Goal: Communication & Community: Answer question/provide support

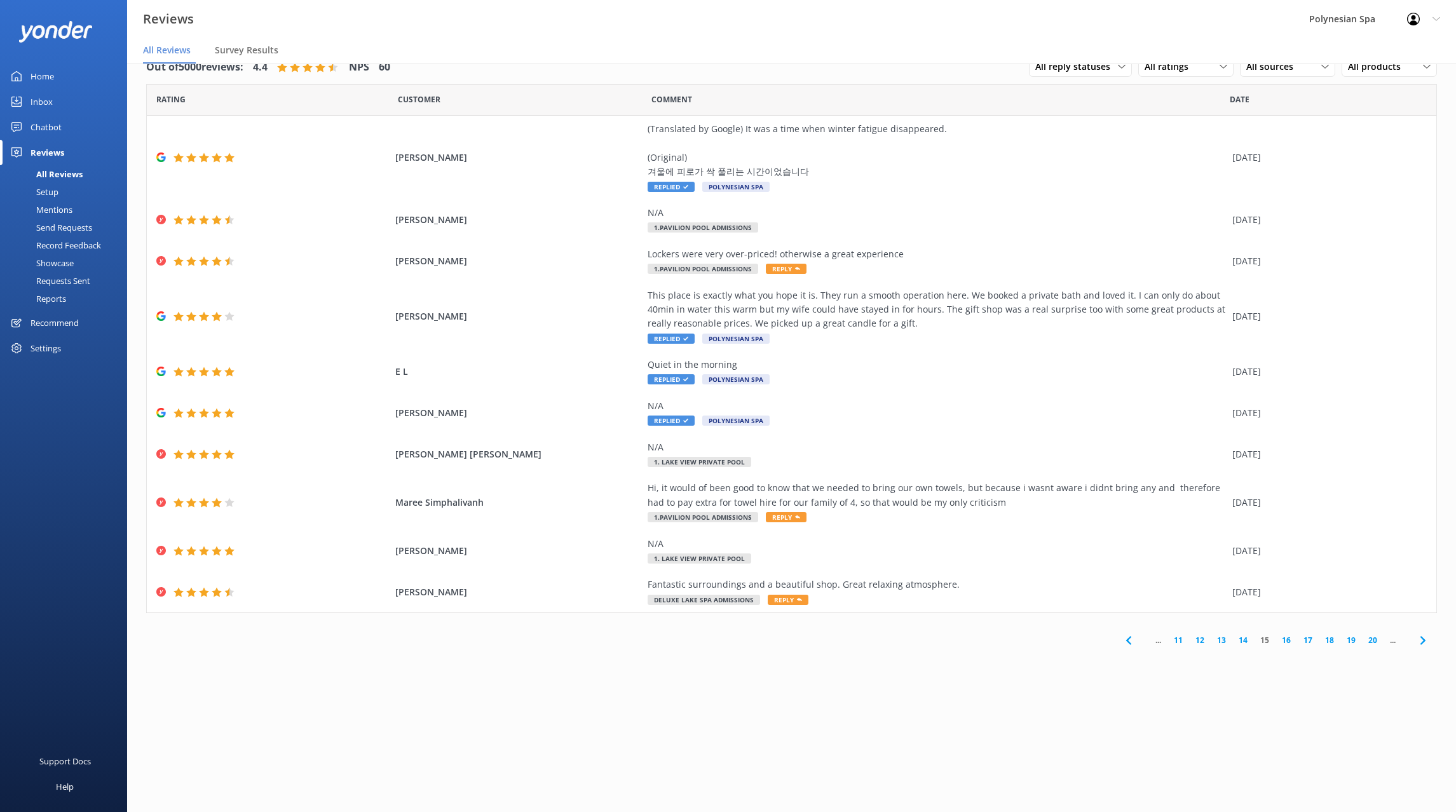
scroll to position [25, 0]
click at [1183, 639] on link "11" at bounding box center [1178, 640] width 22 height 12
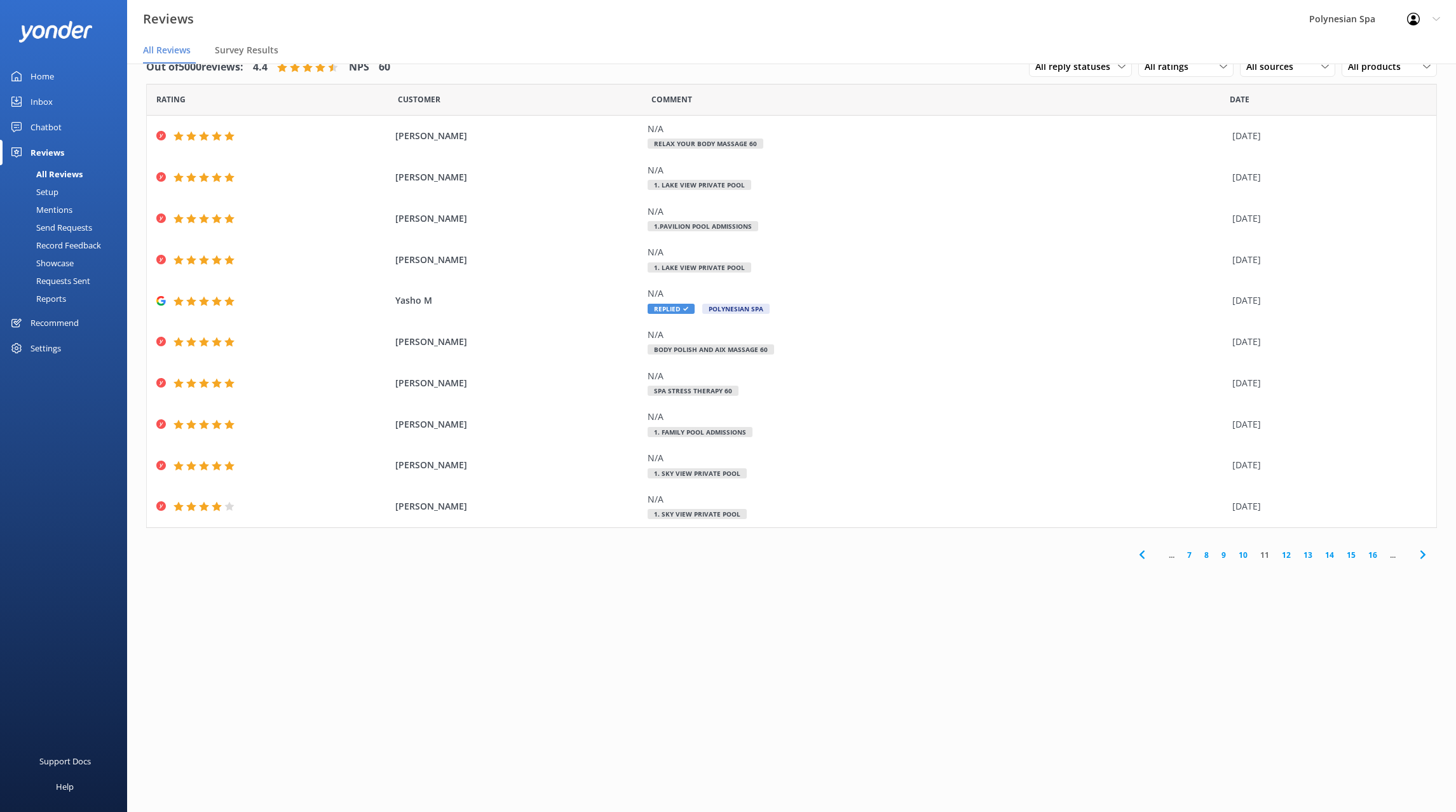
click at [1286, 556] on link "12" at bounding box center [1286, 555] width 22 height 12
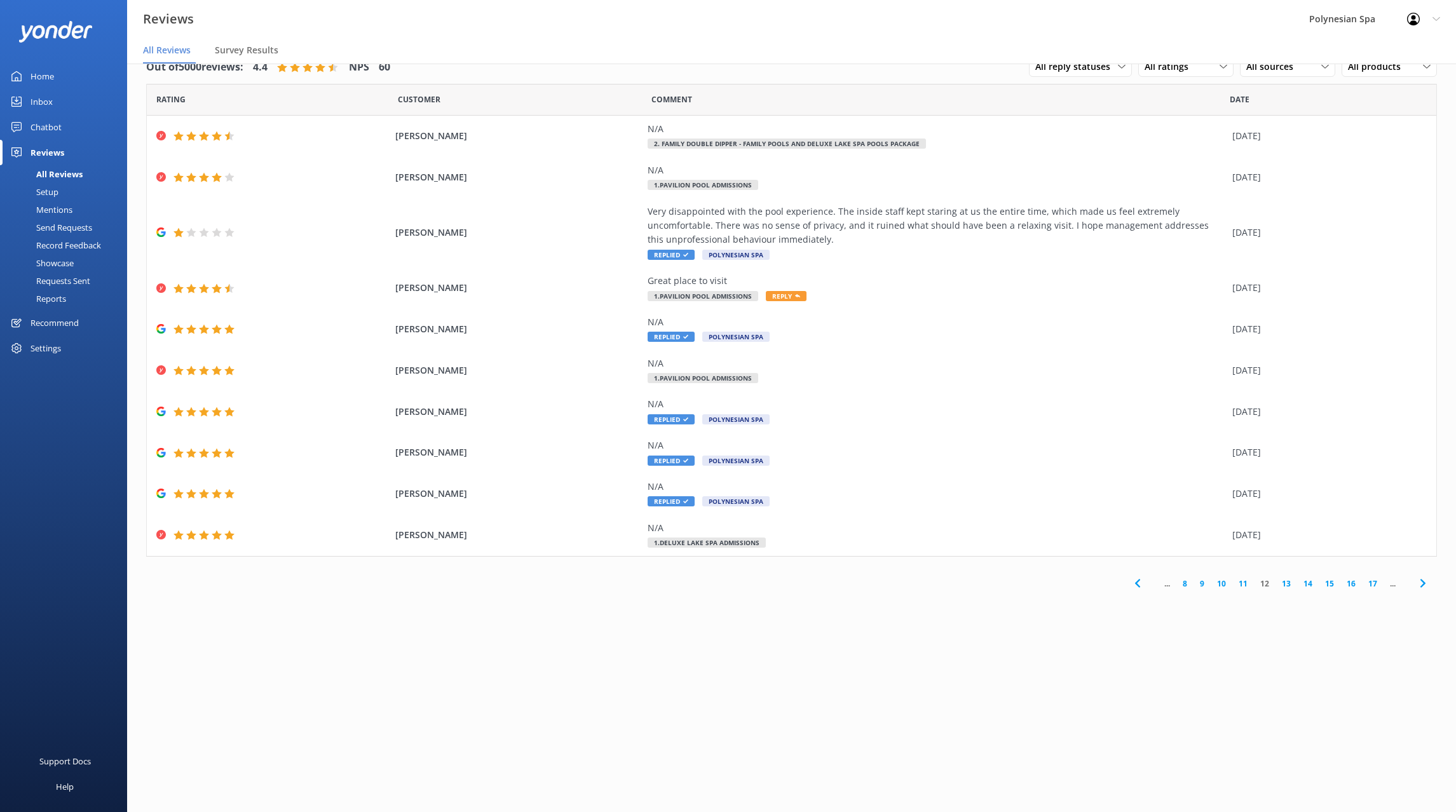
click at [1286, 582] on link "13" at bounding box center [1286, 584] width 22 height 12
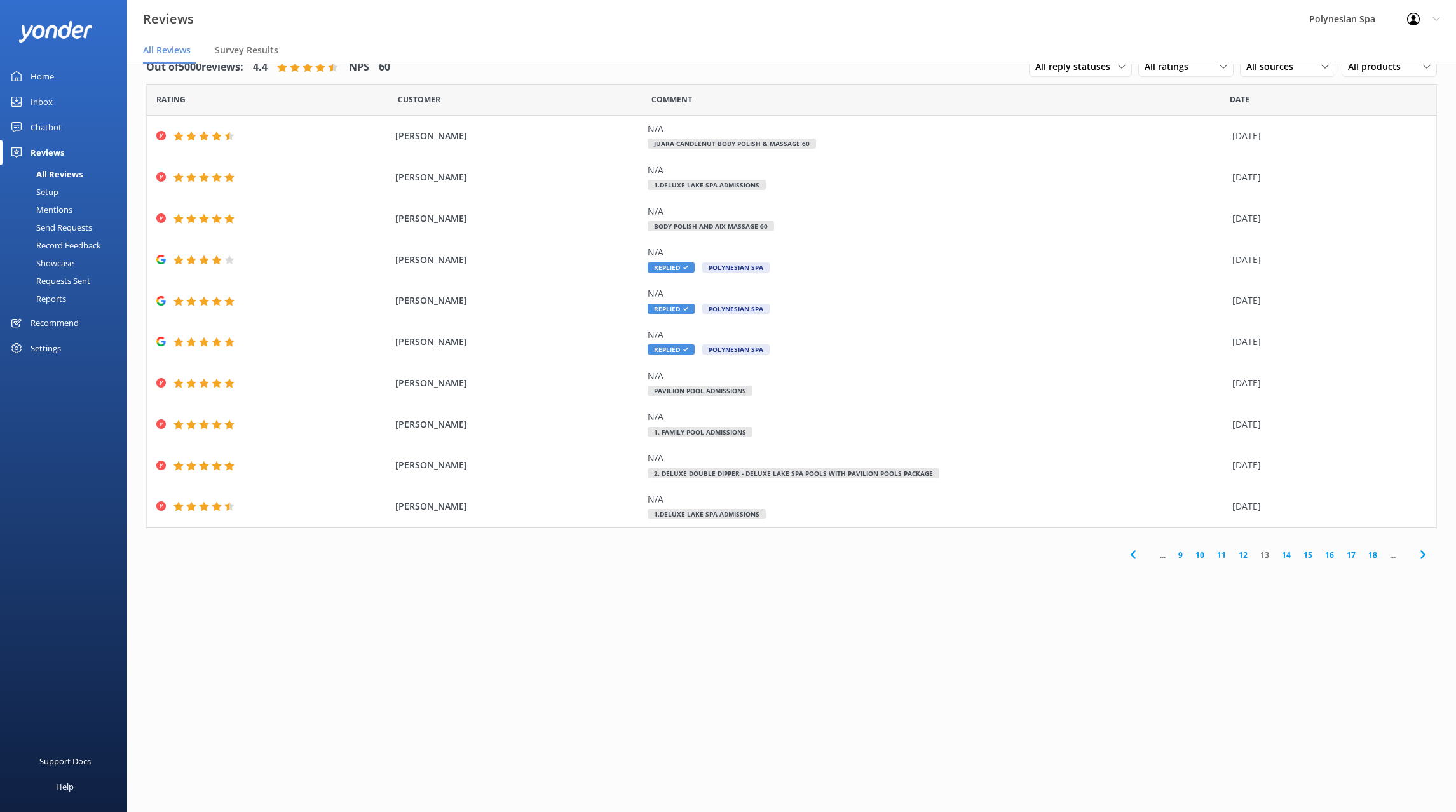
click at [1289, 556] on link "14" at bounding box center [1286, 555] width 22 height 12
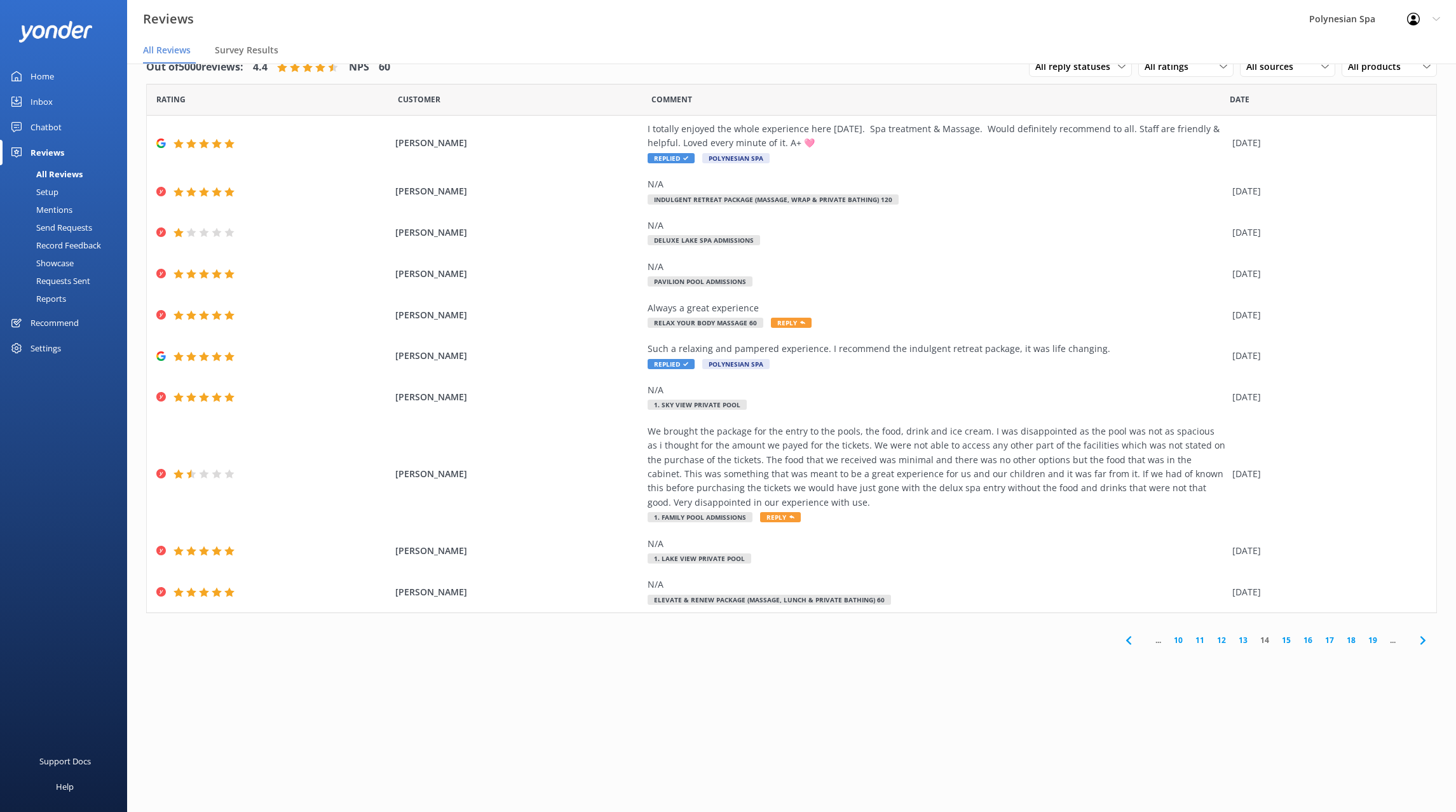
click at [1291, 637] on link "15" at bounding box center [1286, 640] width 22 height 12
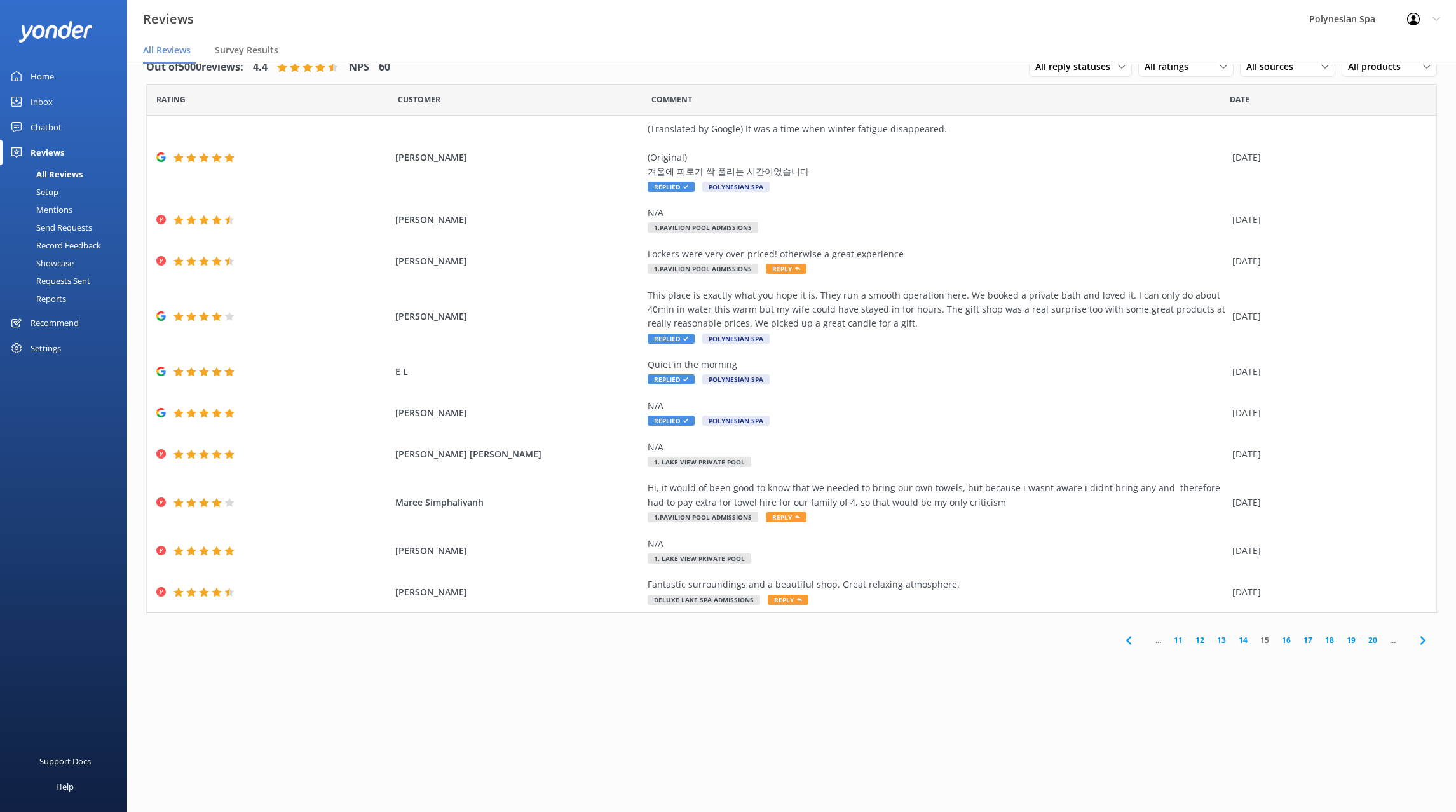
click at [1175, 640] on link "11" at bounding box center [1178, 640] width 22 height 12
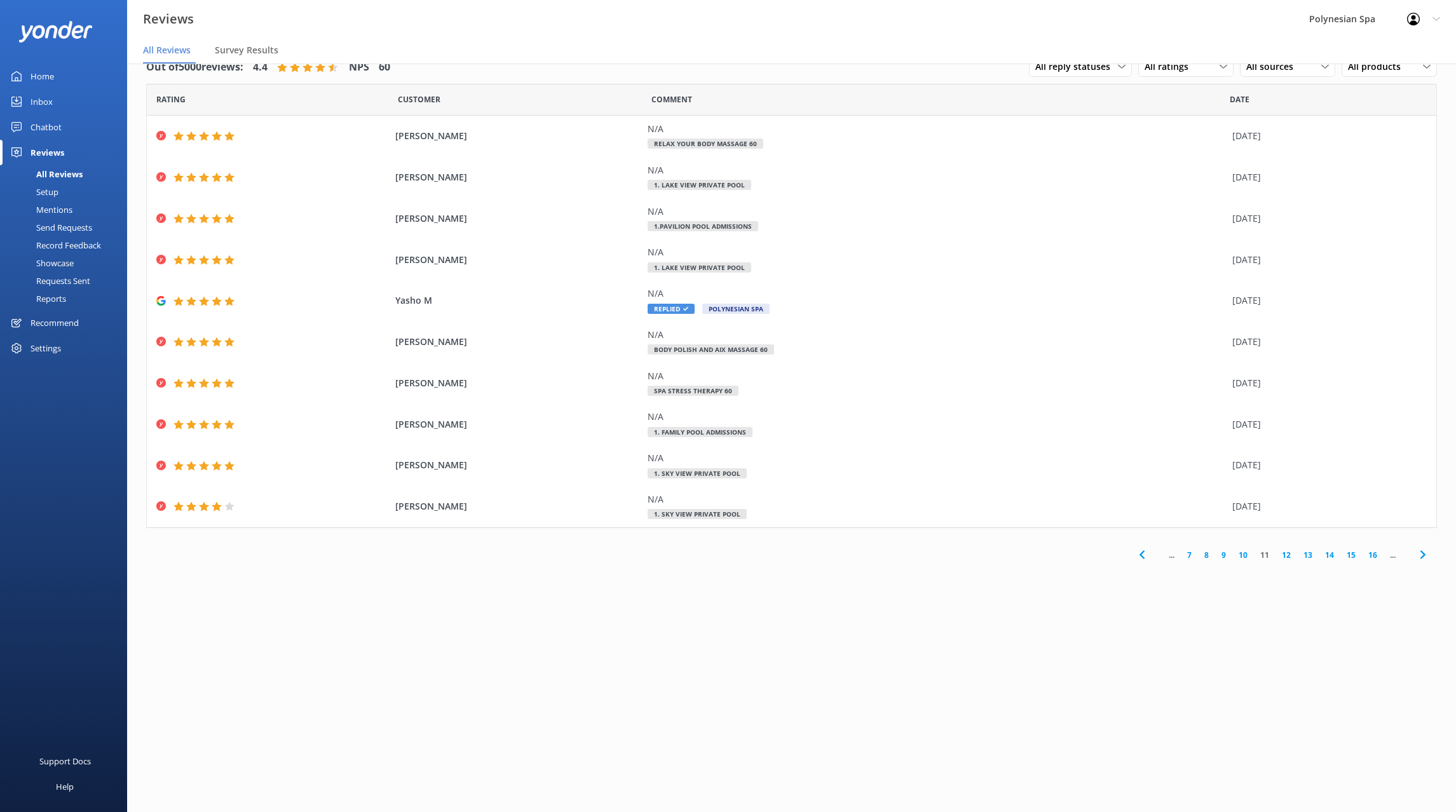
click at [1193, 555] on link "7" at bounding box center [1189, 555] width 17 height 12
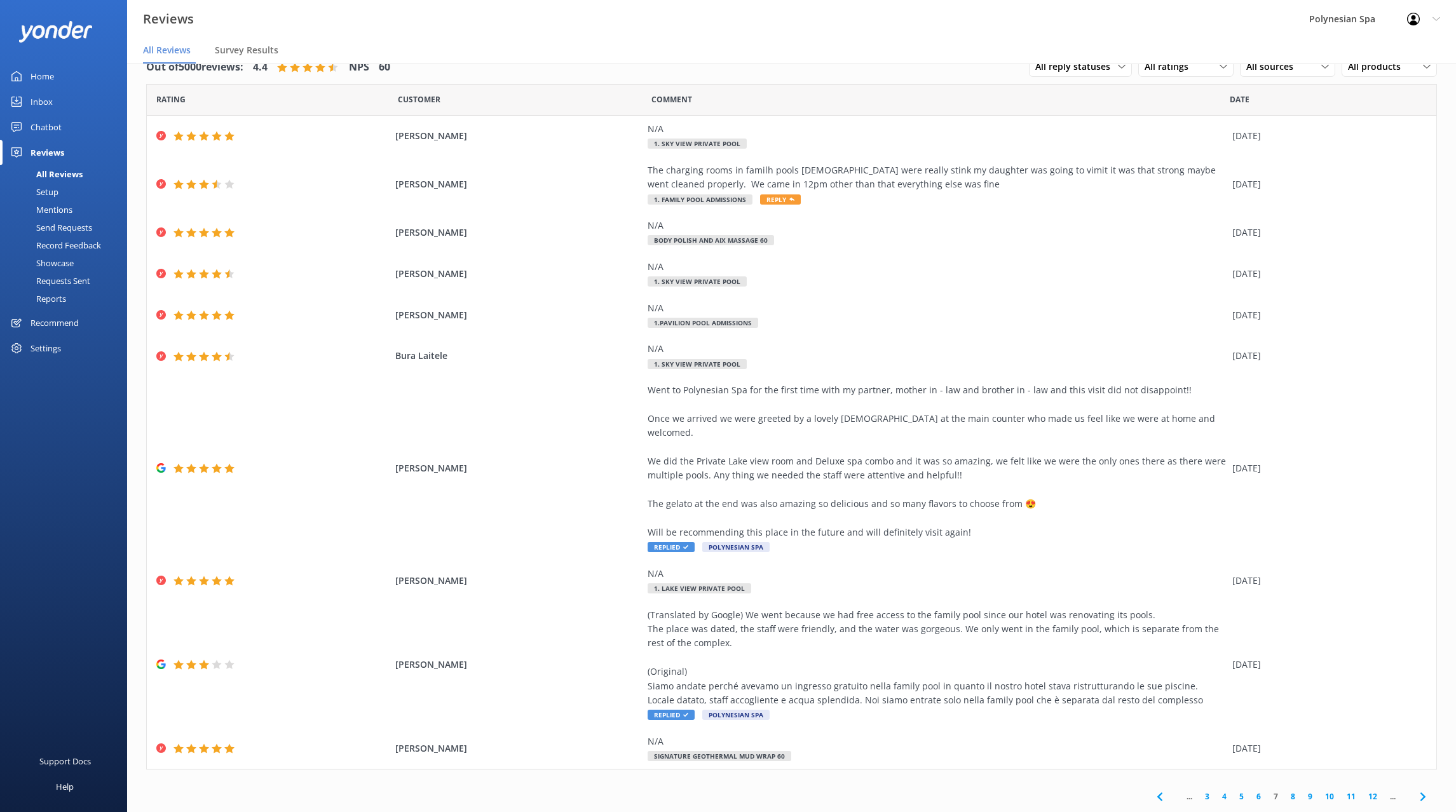
click at [1254, 791] on link "6" at bounding box center [1259, 797] width 17 height 12
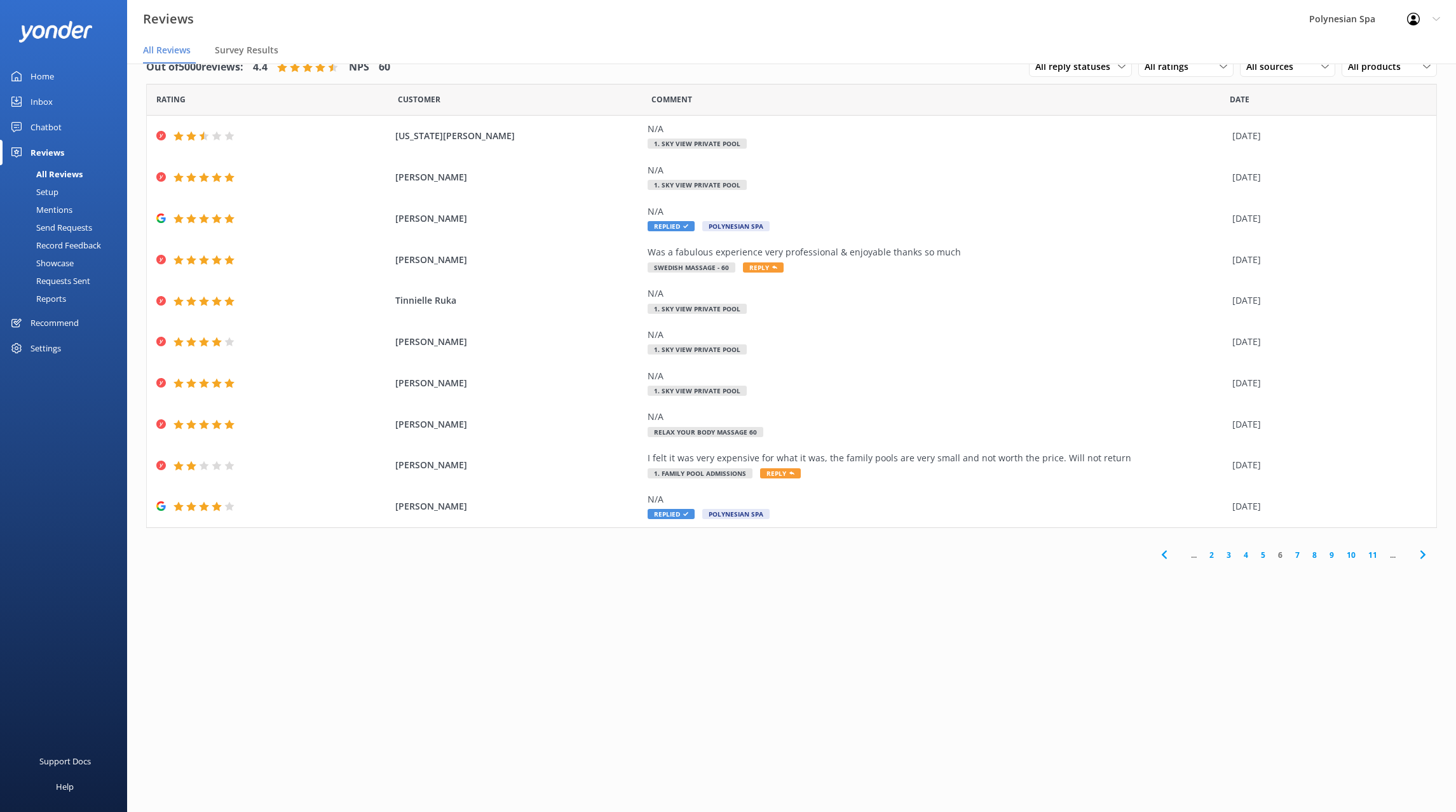
click at [1224, 556] on link "3" at bounding box center [1228, 555] width 17 height 12
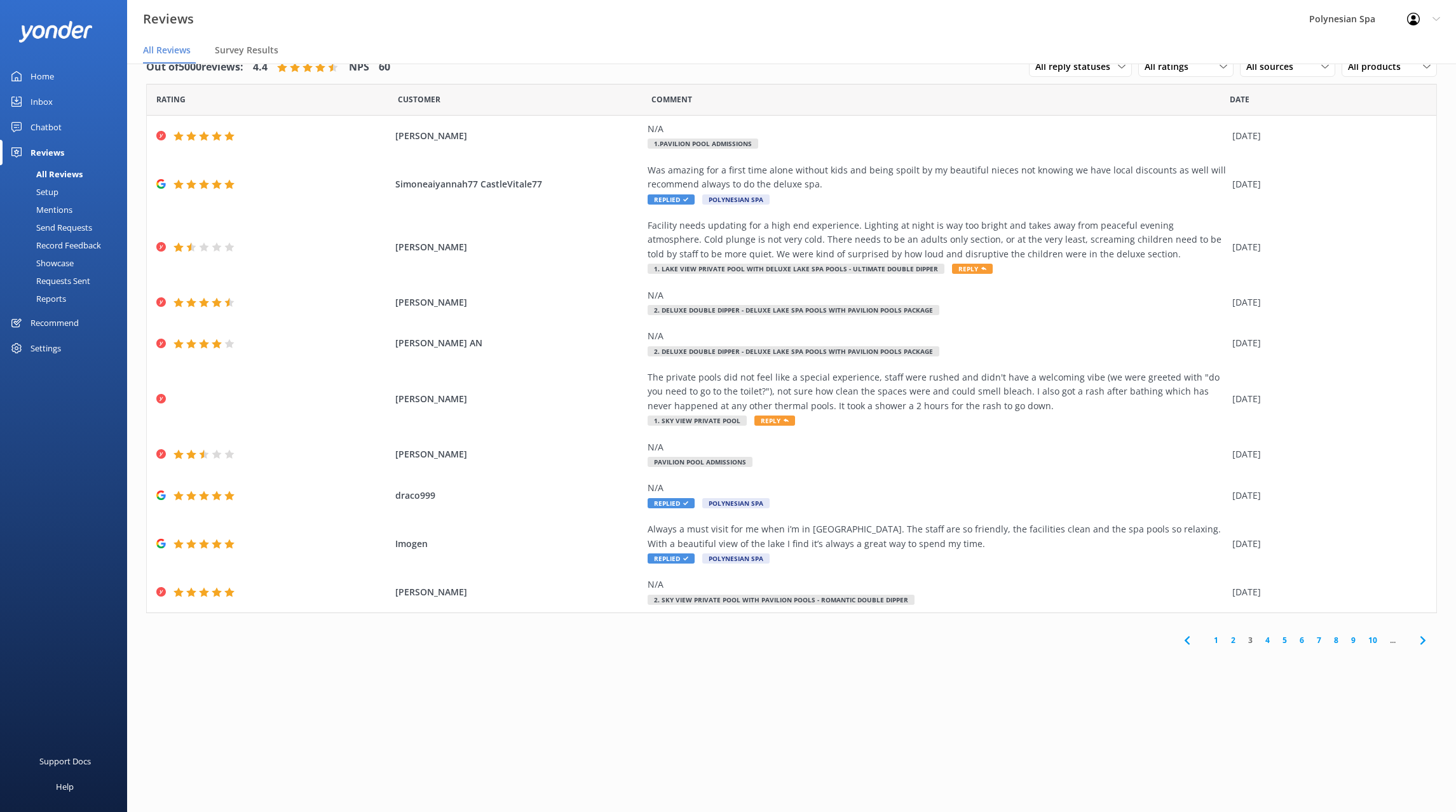
click at [1267, 641] on link "4" at bounding box center [1267, 640] width 17 height 12
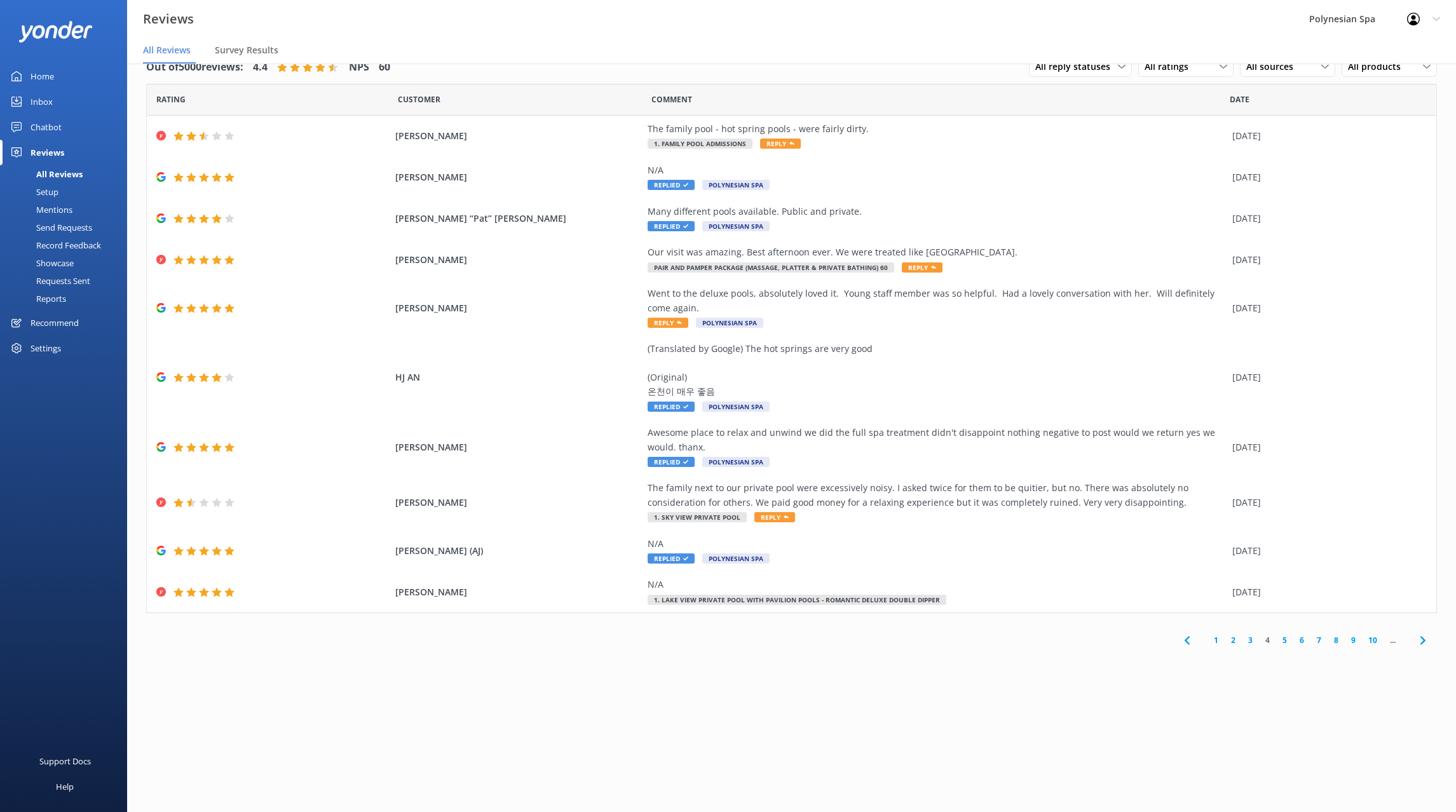
click at [1248, 640] on link "3" at bounding box center [1250, 640] width 17 height 12
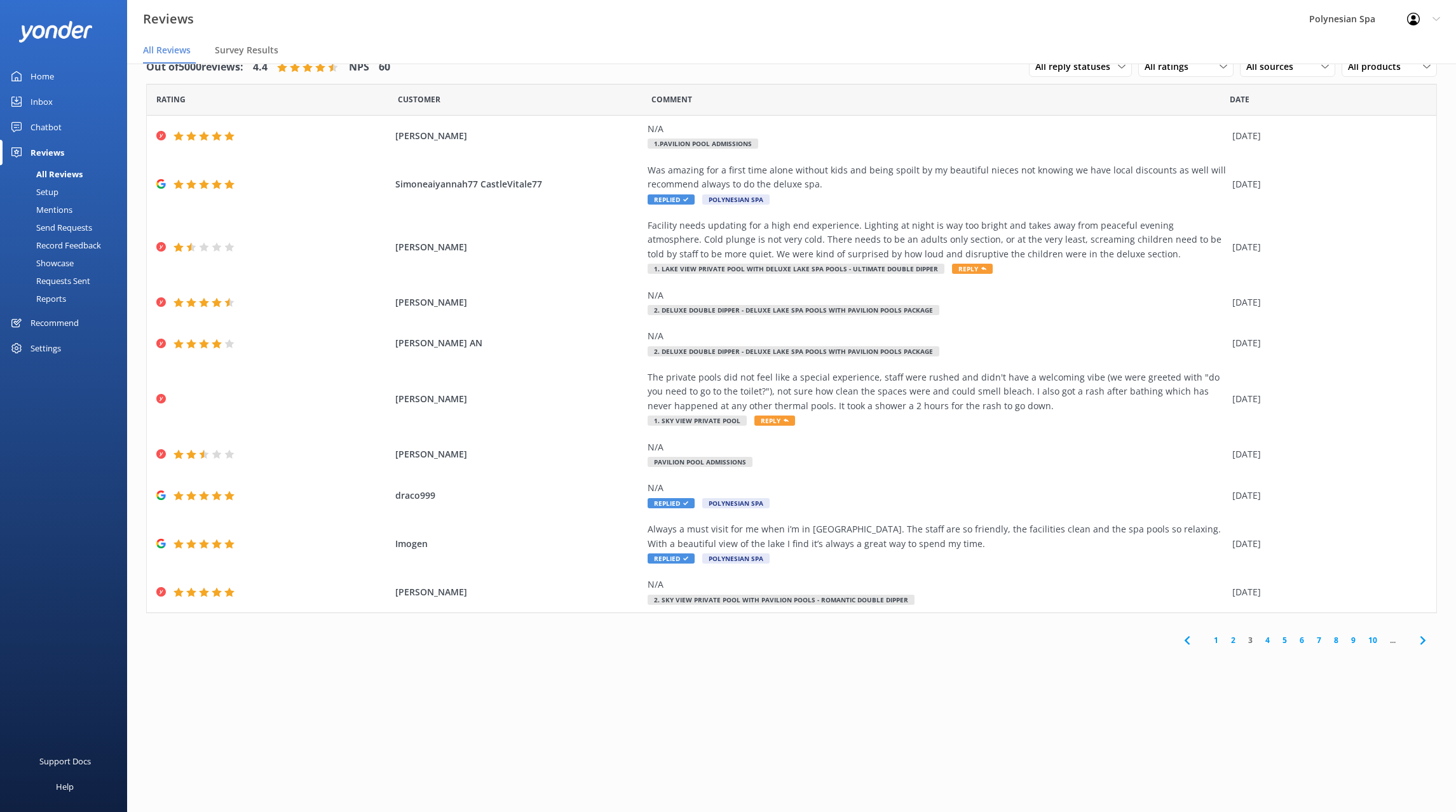
click at [1233, 639] on link "2" at bounding box center [1233, 640] width 17 height 12
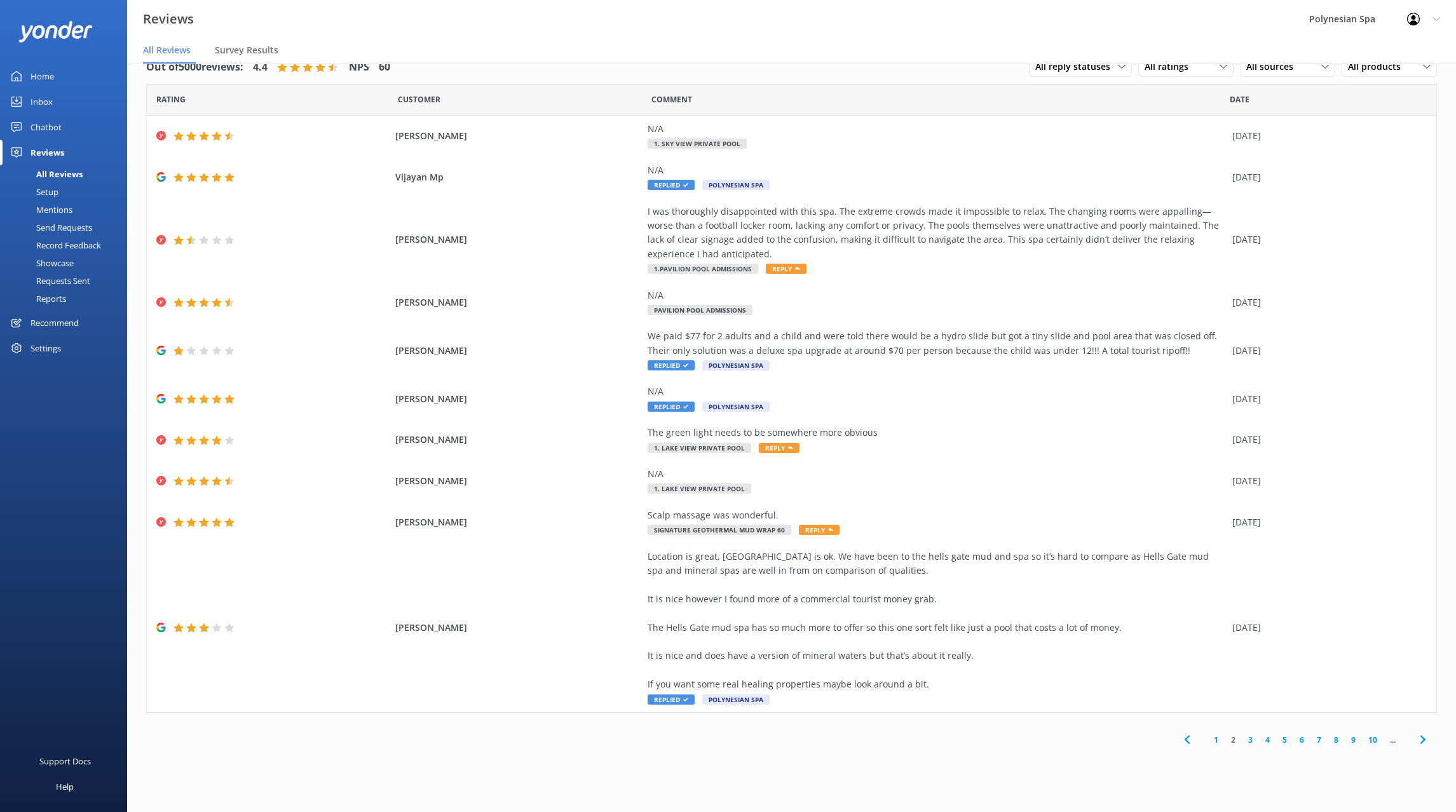
click at [1280, 741] on link "5" at bounding box center [1285, 740] width 17 height 12
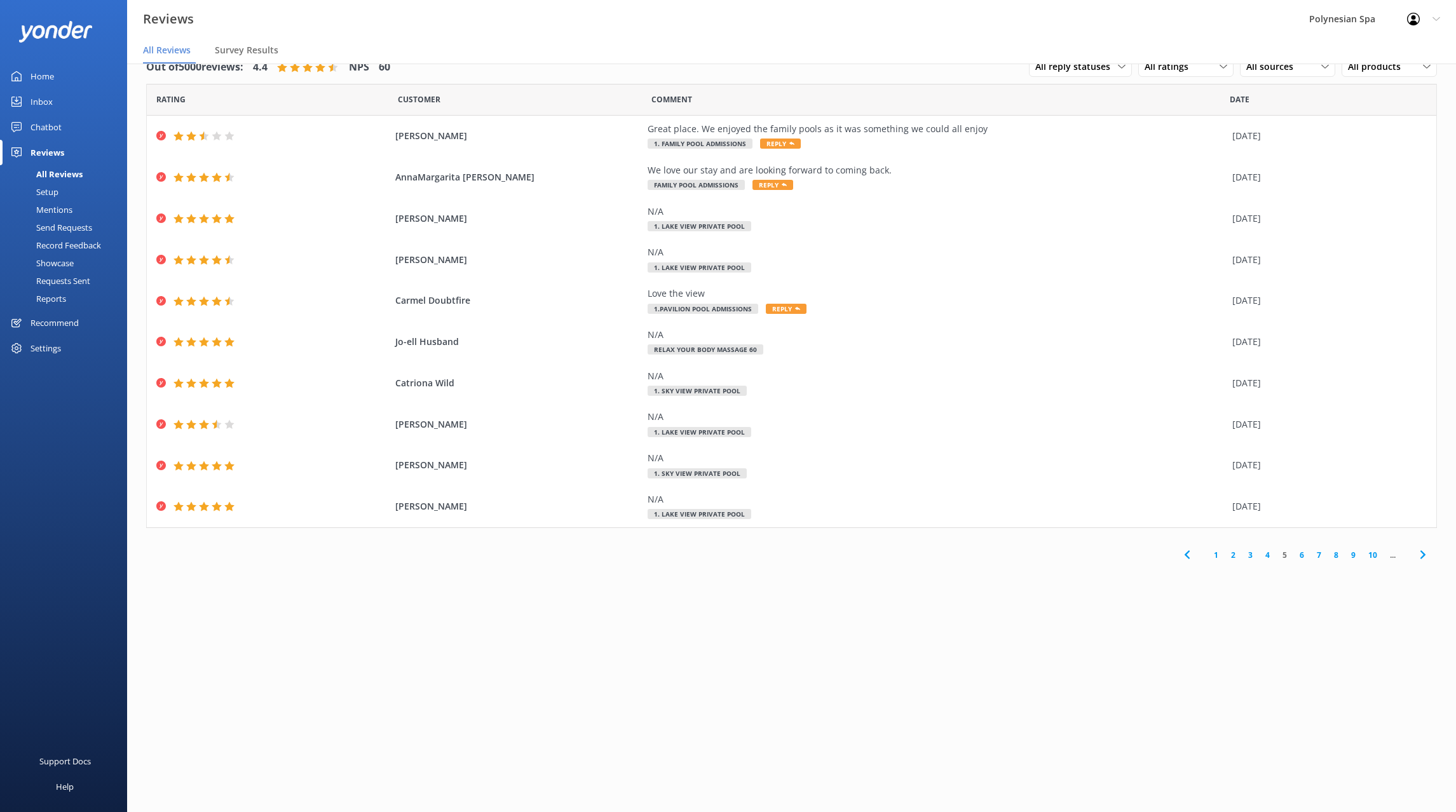
click at [1301, 554] on link "6" at bounding box center [1301, 555] width 17 height 12
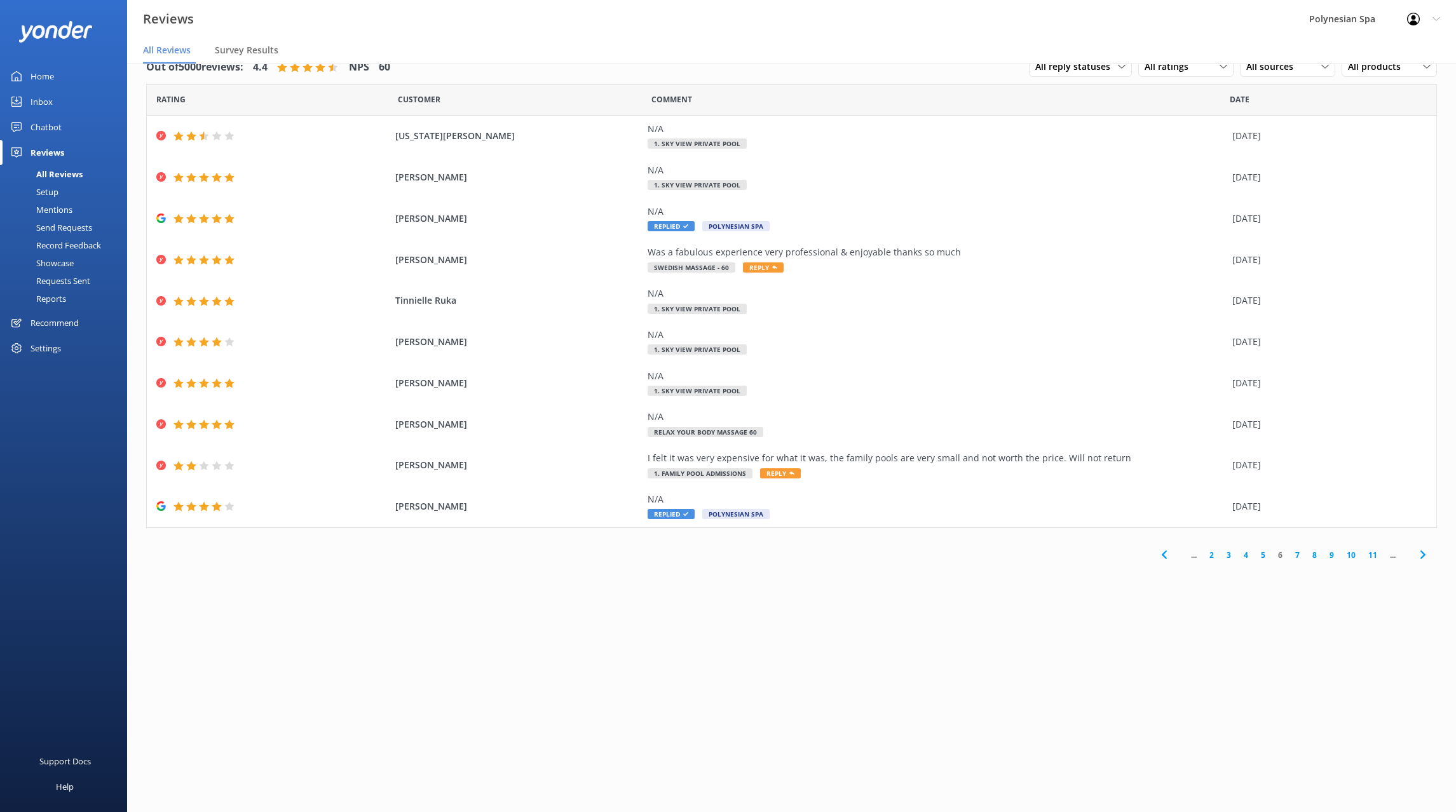
click at [1298, 555] on link "7" at bounding box center [1297, 555] width 17 height 12
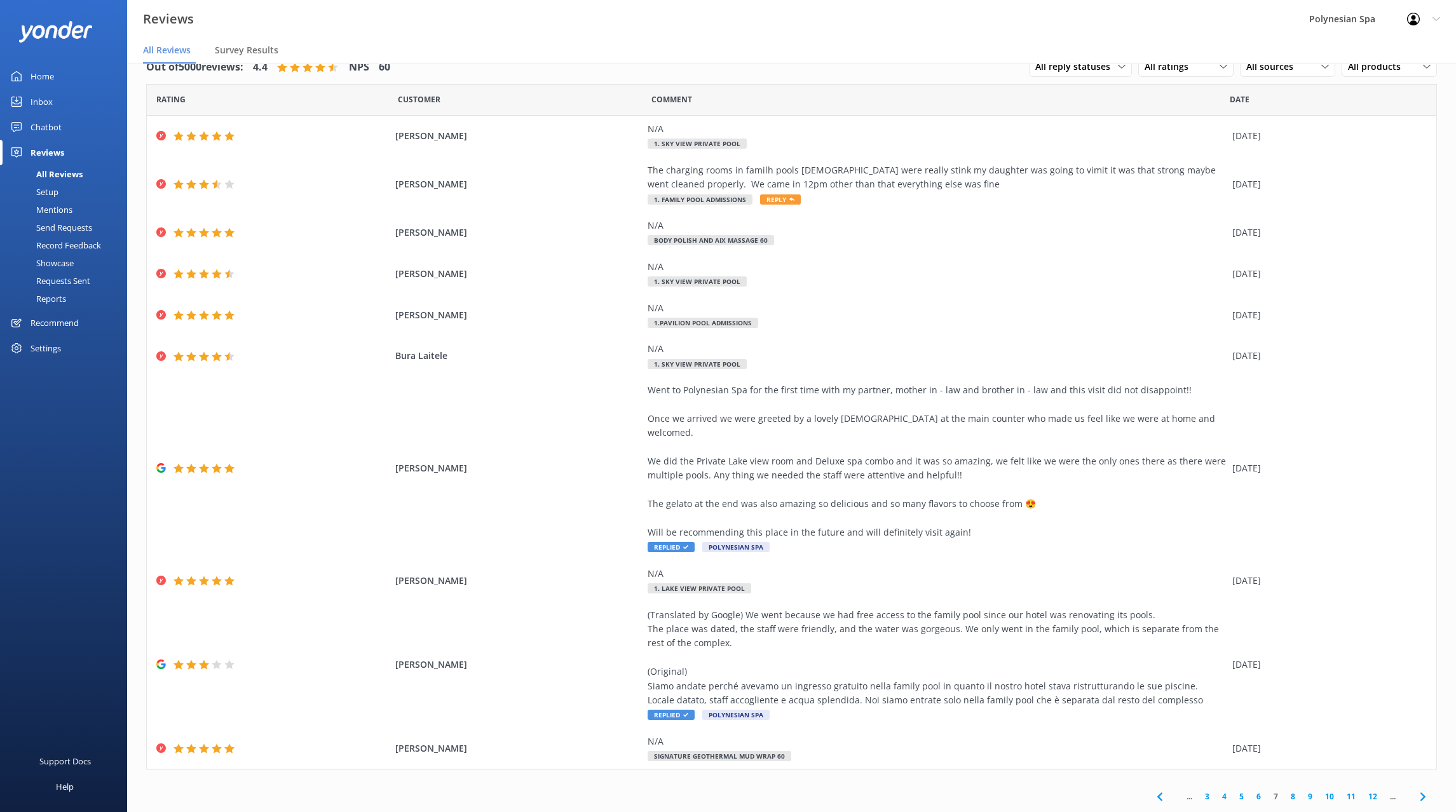
click at [1259, 791] on link "6" at bounding box center [1259, 797] width 17 height 12
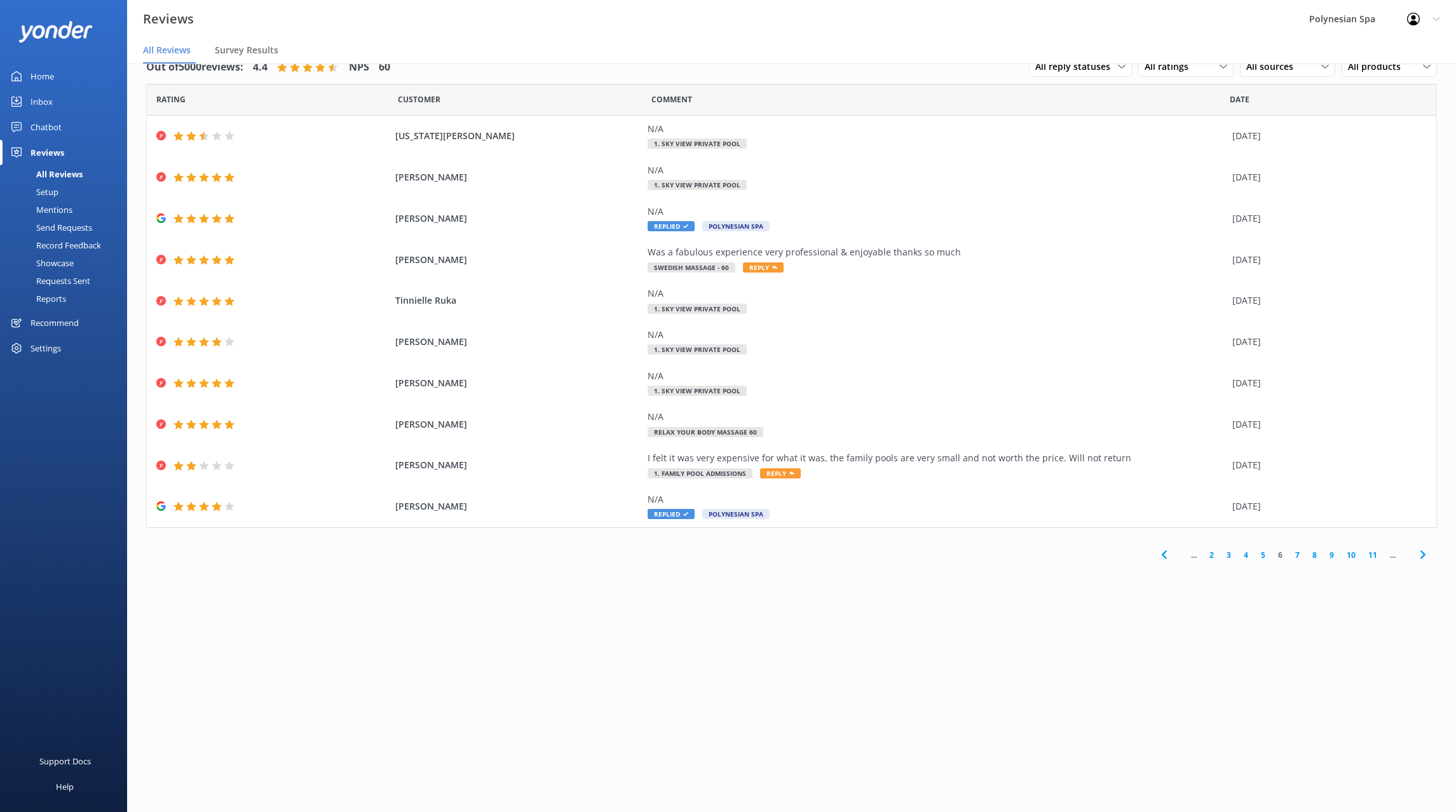
click at [1297, 555] on link "7" at bounding box center [1297, 555] width 17 height 12
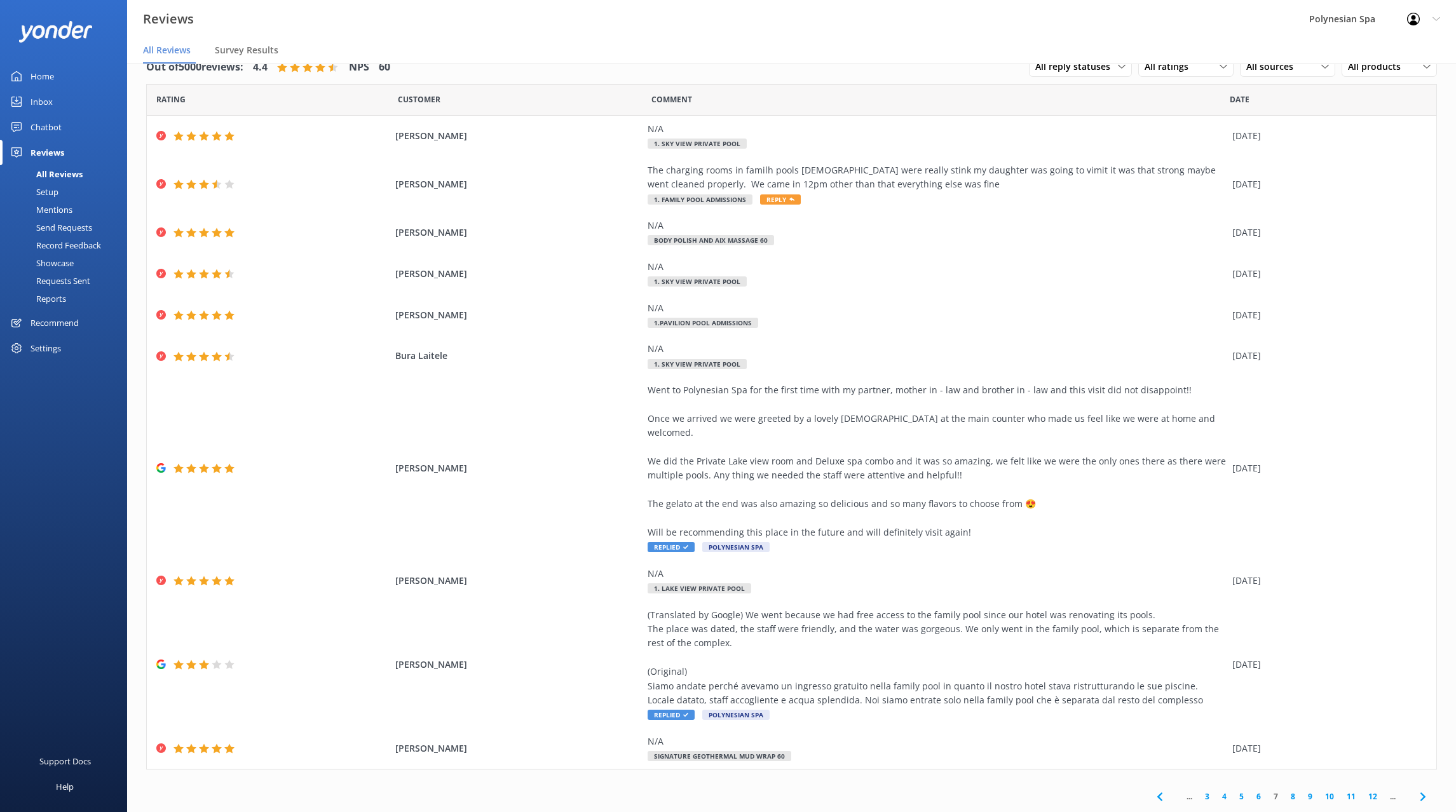
click at [1295, 791] on link "8" at bounding box center [1293, 797] width 17 height 12
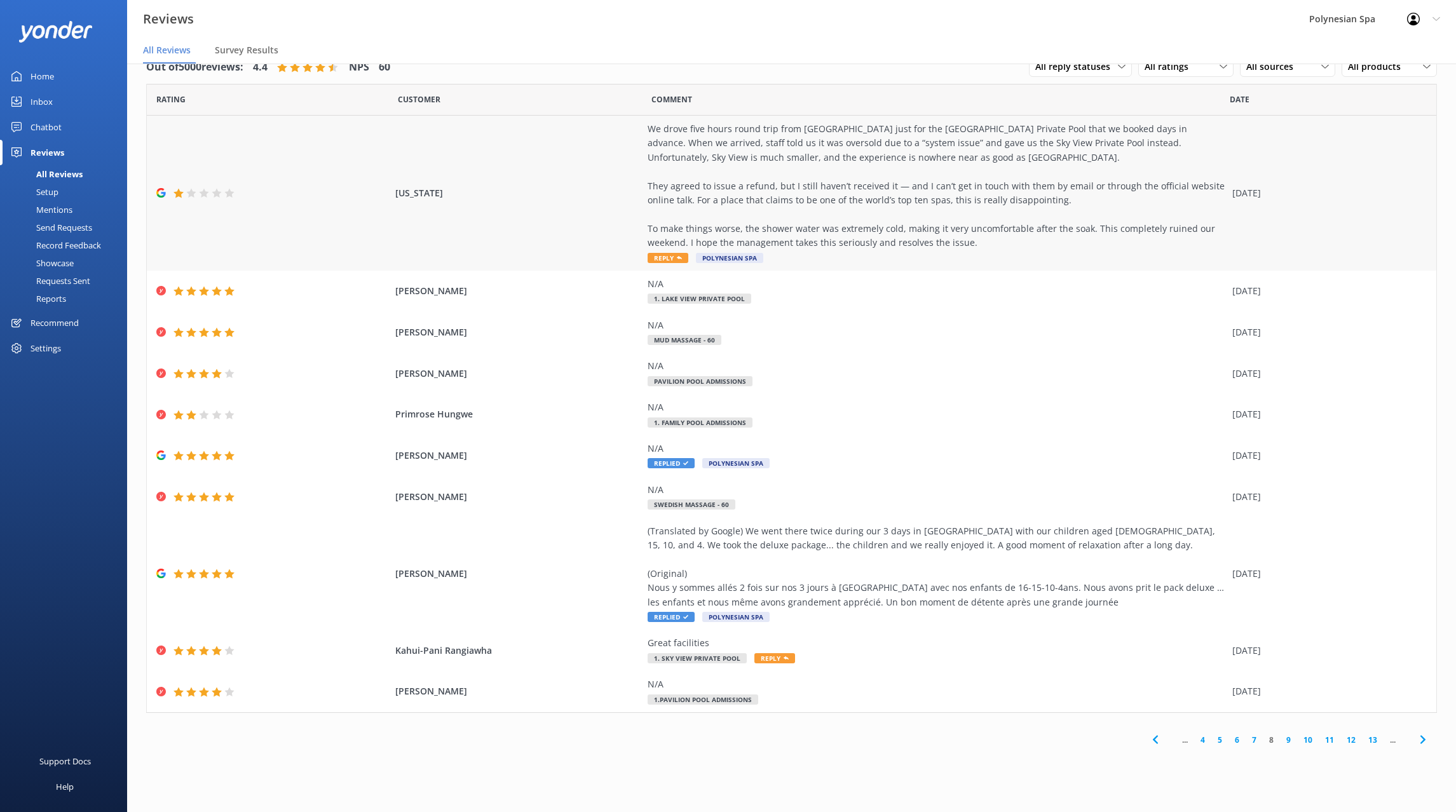
click at [853, 196] on div "We drove five hours round trip from [GEOGRAPHIC_DATA] just for the [GEOGRAPHIC_…" at bounding box center [936, 186] width 579 height 128
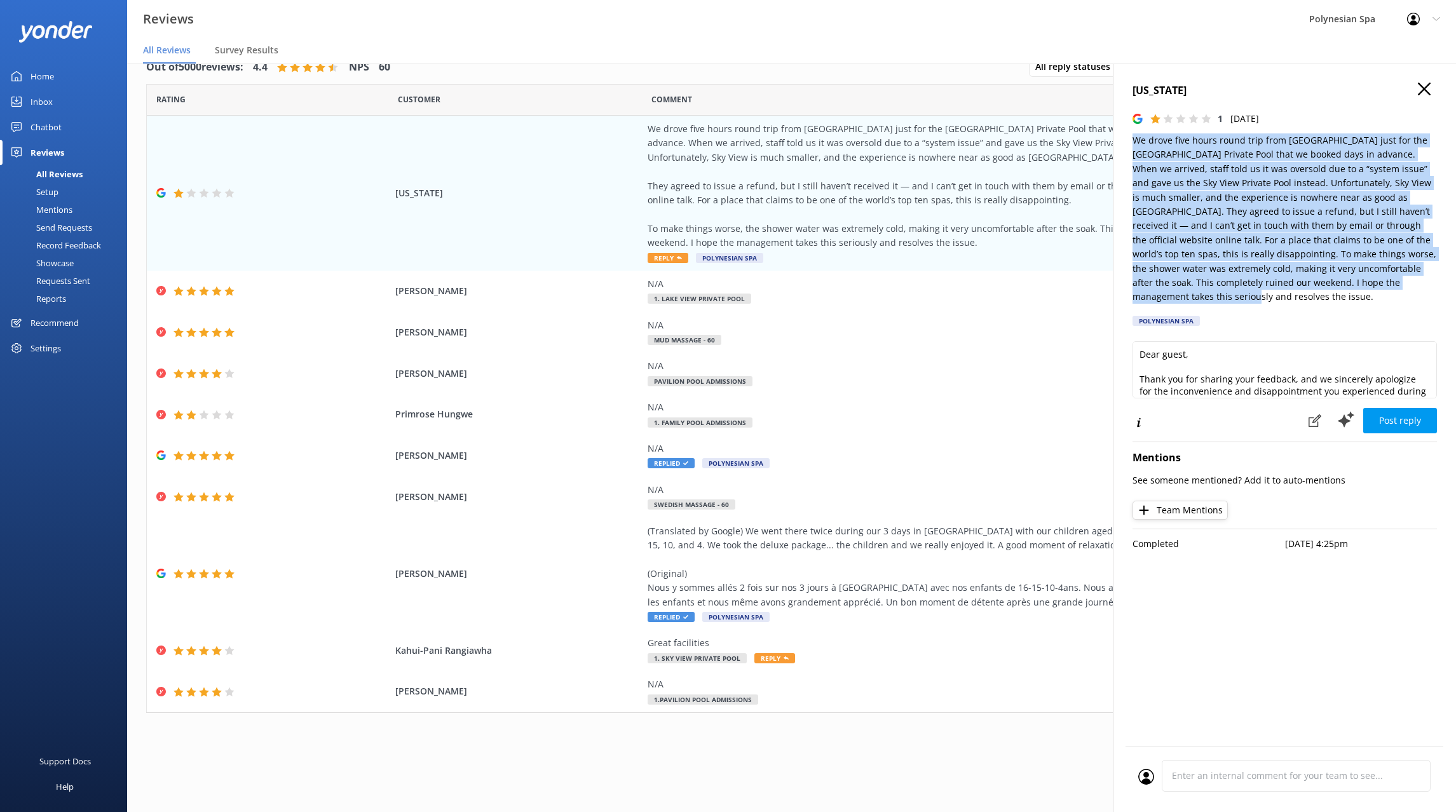
drag, startPoint x: 1133, startPoint y: 140, endPoint x: 1401, endPoint y: 286, distance: 305.2
click at [1400, 285] on p "We drove five hours round trip from [GEOGRAPHIC_DATA] just for the [GEOGRAPHIC_…" at bounding box center [1285, 219] width 305 height 171
click at [1334, 242] on p "We drove five hours round trip from [GEOGRAPHIC_DATA] just for the [GEOGRAPHIC_…" at bounding box center [1285, 219] width 305 height 171
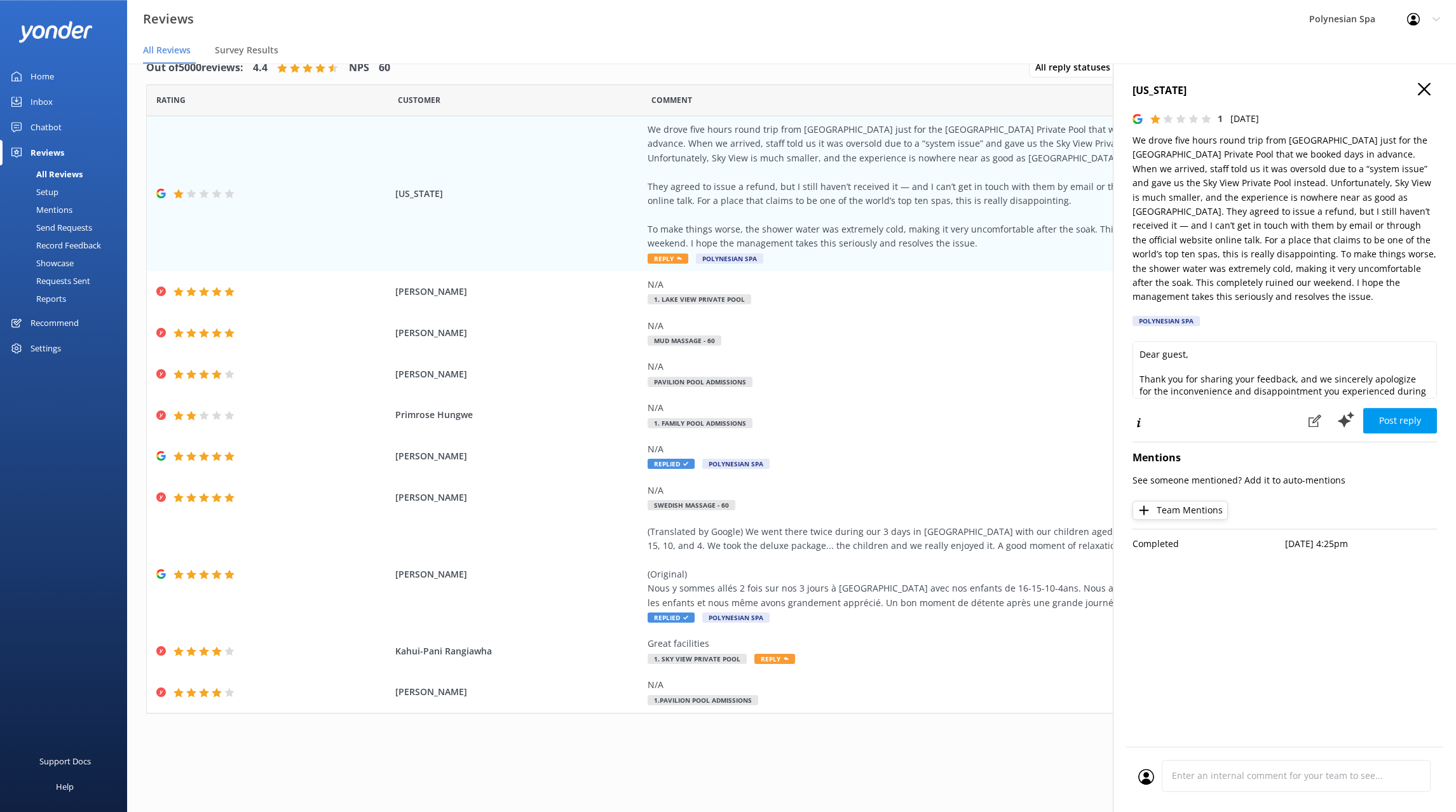
scroll to position [25, 0]
click at [1249, 364] on textarea "Dear guest, Thank you for sharing your feedback, and we sincerely apologize for…" at bounding box center [1285, 369] width 305 height 57
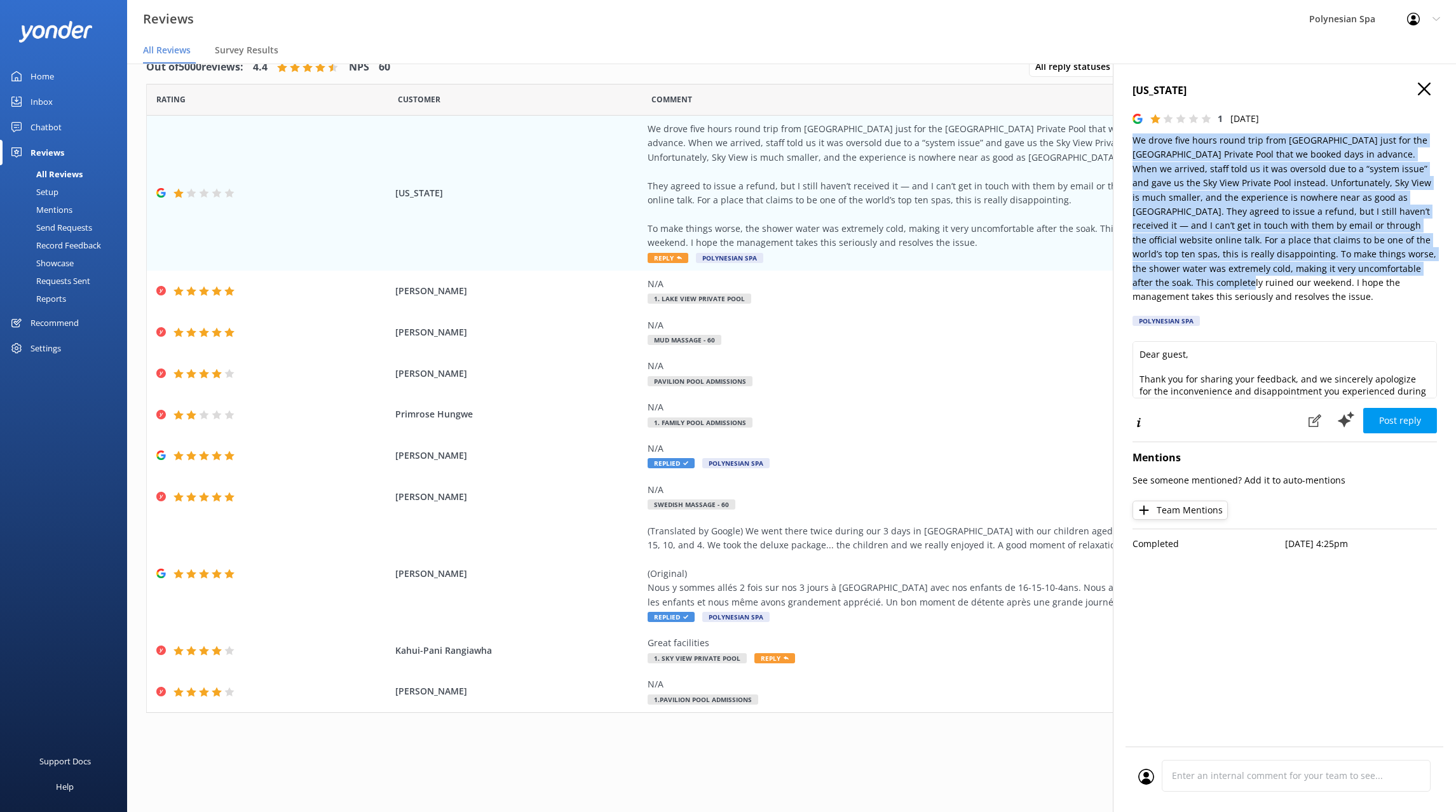
drag, startPoint x: 1133, startPoint y: 139, endPoint x: 1423, endPoint y: 266, distance: 316.6
click at [1423, 266] on p "We drove five hours round trip from [GEOGRAPHIC_DATA] just for the [GEOGRAPHIC_…" at bounding box center [1285, 219] width 305 height 171
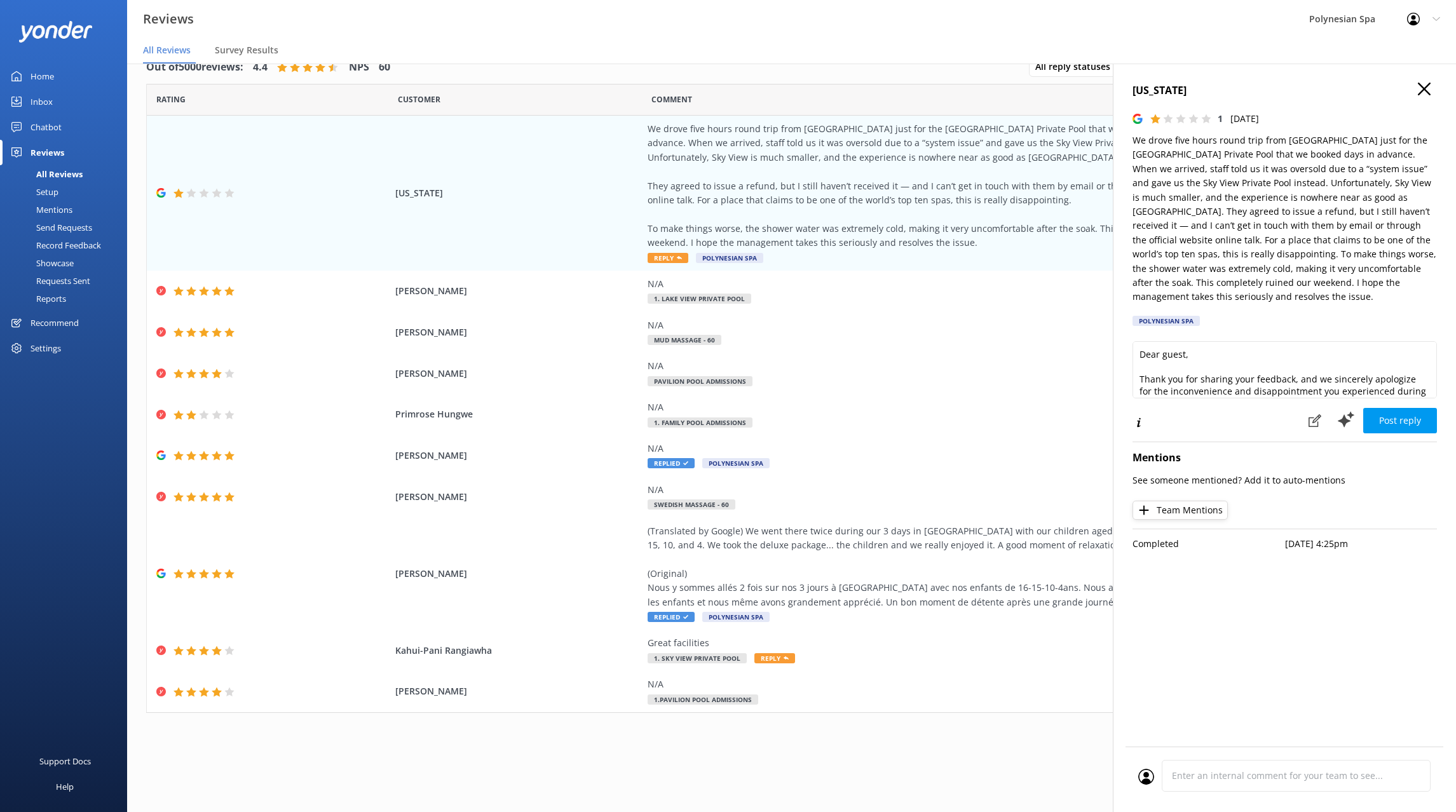
click at [1397, 285] on p "We drove five hours round trip from [GEOGRAPHIC_DATA] just for the [GEOGRAPHIC_…" at bounding box center [1285, 219] width 305 height 171
click at [1404, 280] on p "We drove five hours round trip from [GEOGRAPHIC_DATA] just for the [GEOGRAPHIC_…" at bounding box center [1285, 219] width 305 height 171
click at [1241, 217] on p "We drove five hours round trip from [GEOGRAPHIC_DATA] just for the [GEOGRAPHIC_…" at bounding box center [1285, 219] width 305 height 171
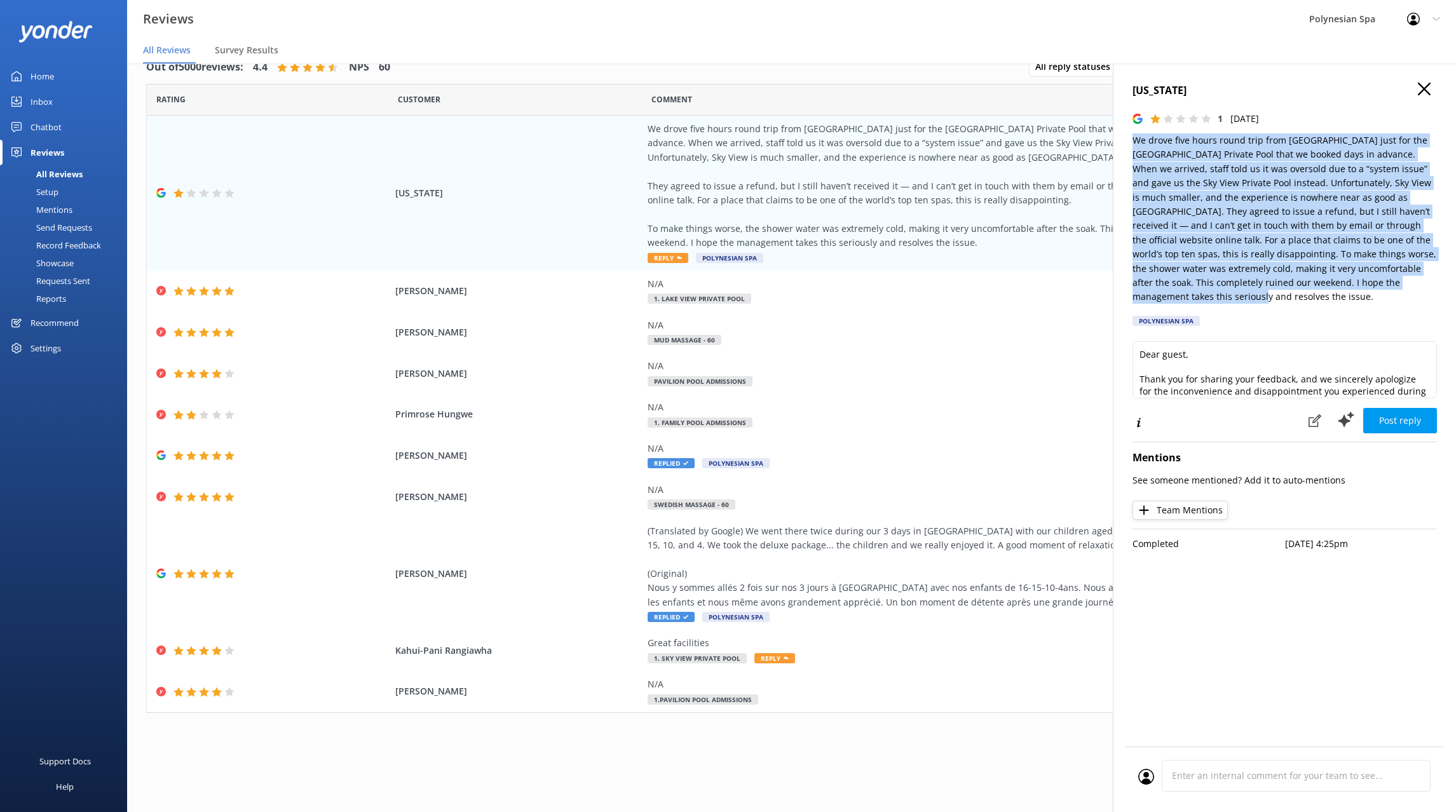
drag, startPoint x: 1133, startPoint y: 135, endPoint x: 1422, endPoint y: 280, distance: 323.3
click at [1422, 280] on p "We drove five hours round trip from [GEOGRAPHIC_DATA] just for the [GEOGRAPHIC_…" at bounding box center [1285, 219] width 305 height 171
copy p "We drove five hours round trip from Auckland just for the Lake View Private Poo…"
drag, startPoint x: 1384, startPoint y: 221, endPoint x: 1380, endPoint y: 227, distance: 7.2
click at [1380, 227] on p "We drove five hours round trip from [GEOGRAPHIC_DATA] just for the [GEOGRAPHIC_…" at bounding box center [1285, 219] width 305 height 171
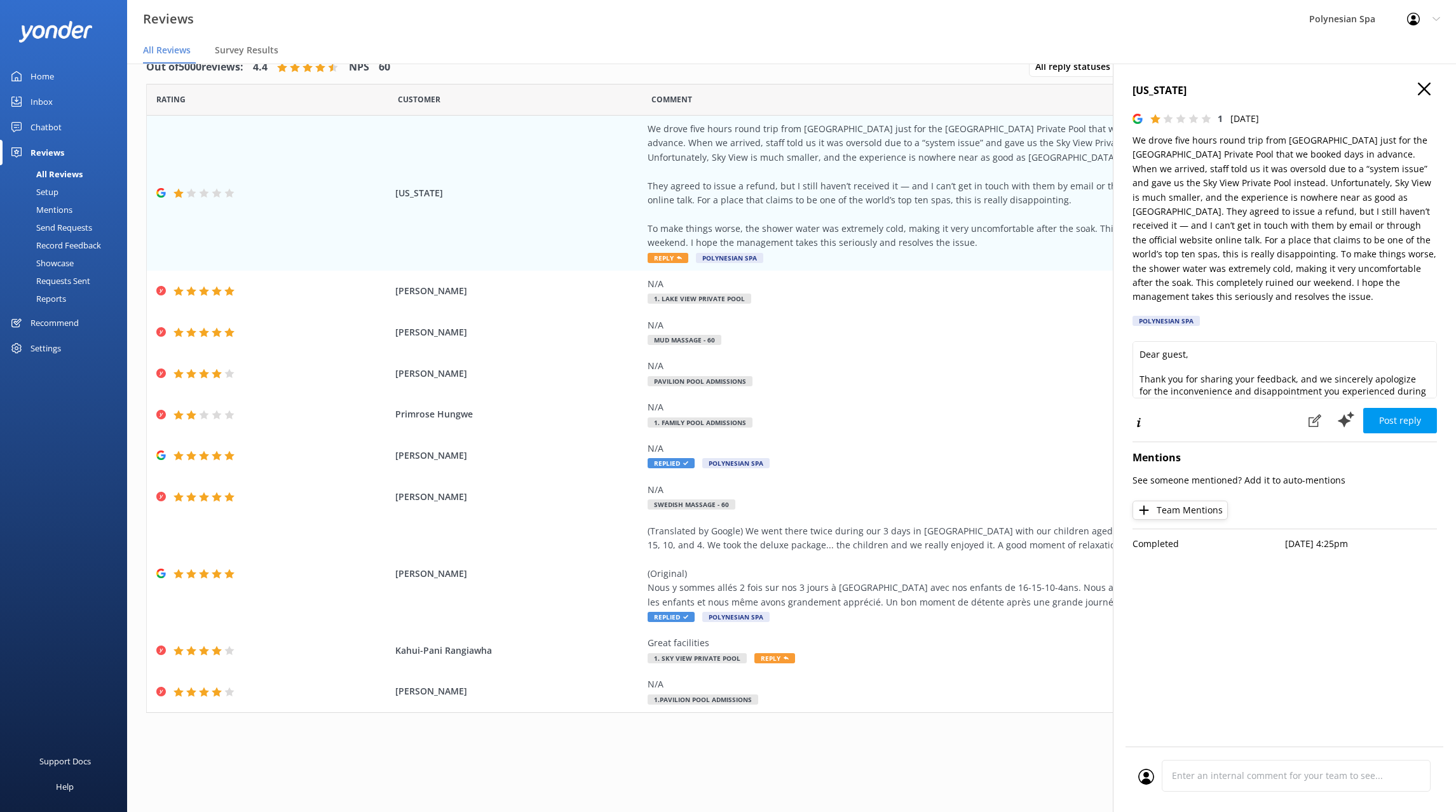
click at [1375, 212] on p "We drove five hours round trip from [GEOGRAPHIC_DATA] just for the [GEOGRAPHIC_…" at bounding box center [1285, 219] width 305 height 171
click at [1215, 352] on textarea "Dear guest, Thank you for sharing your feedback, and we sincerely apologize for…" at bounding box center [1285, 369] width 305 height 57
paste textarea "Thank you for taking the time to share your feedback. We are truly sorry that a…"
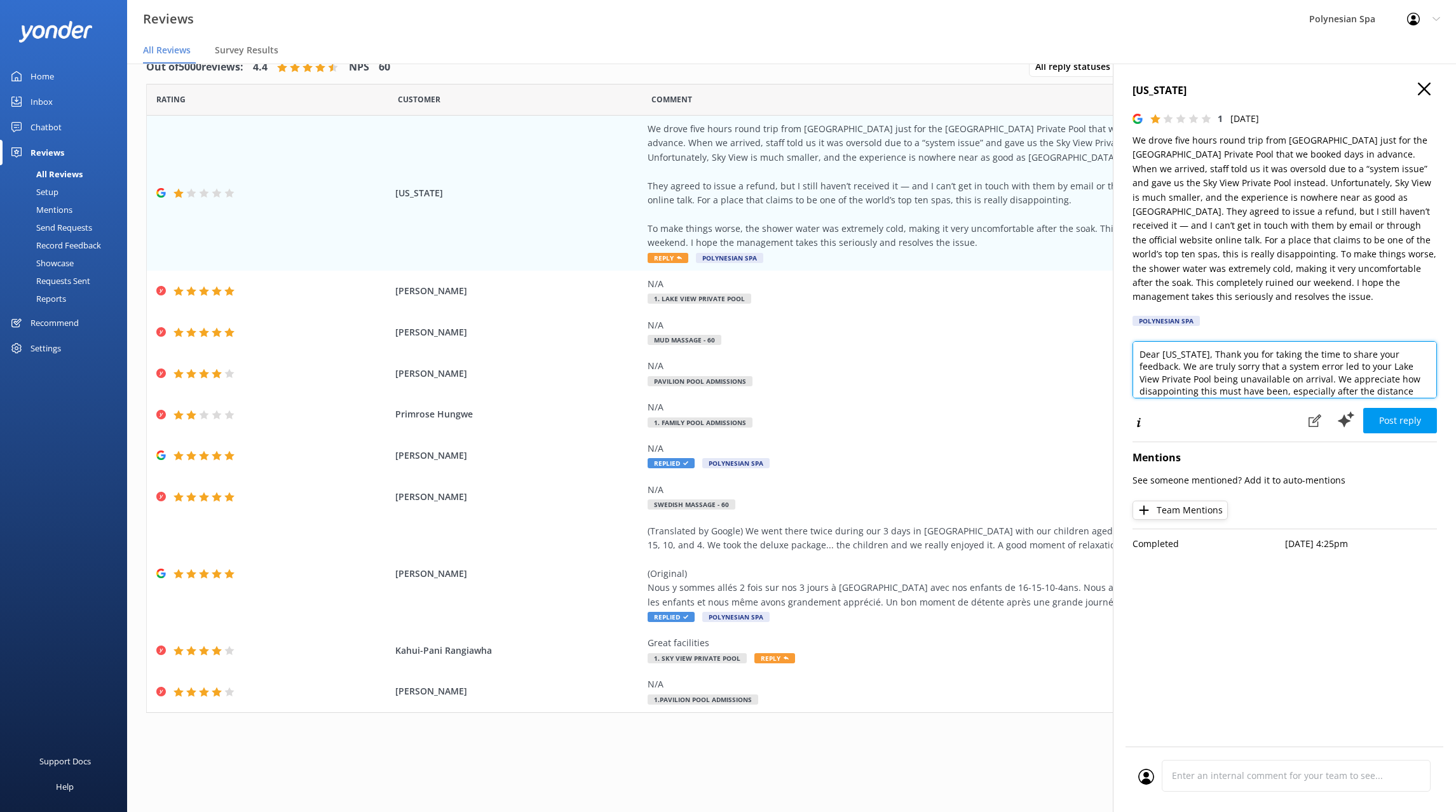
scroll to position [25, 0]
click at [1226, 344] on textarea "Dear Washington, Thank you for taking the time to share your feedback. We are t…" at bounding box center [1285, 369] width 305 height 57
paste textarea "Your refund was processed on Monday 11 August, the first business day after you…"
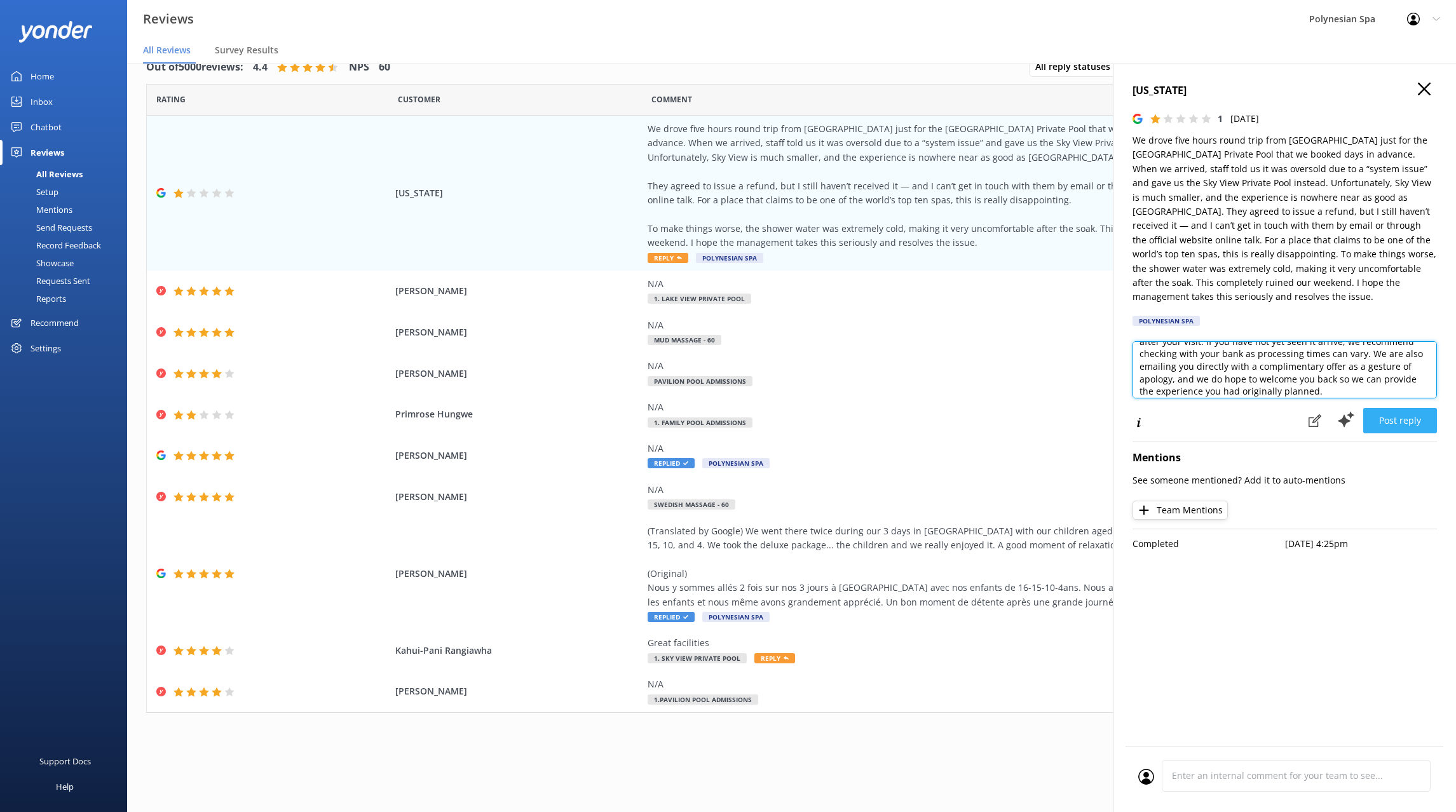
type textarea "Dear Washington, thank you for taking the time to share your feedback. We are t…"
click at [1413, 408] on button "Post reply" at bounding box center [1400, 421] width 74 height 25
click at [1301, 343] on textarea "Dear Washington, thank you for taking the time to share your feedback. We are t…" at bounding box center [1285, 369] width 305 height 57
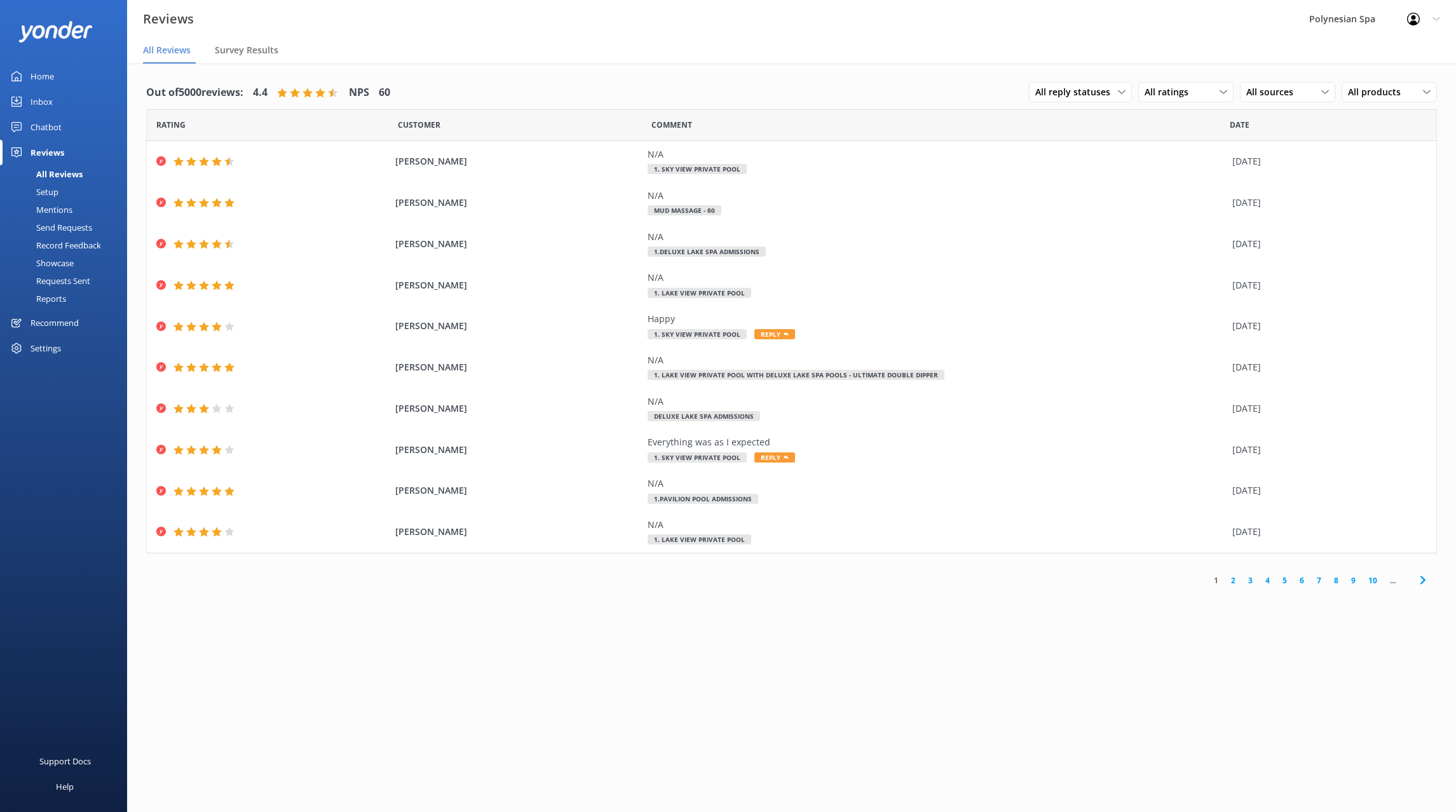
click at [1334, 580] on link "8" at bounding box center [1336, 580] width 17 height 12
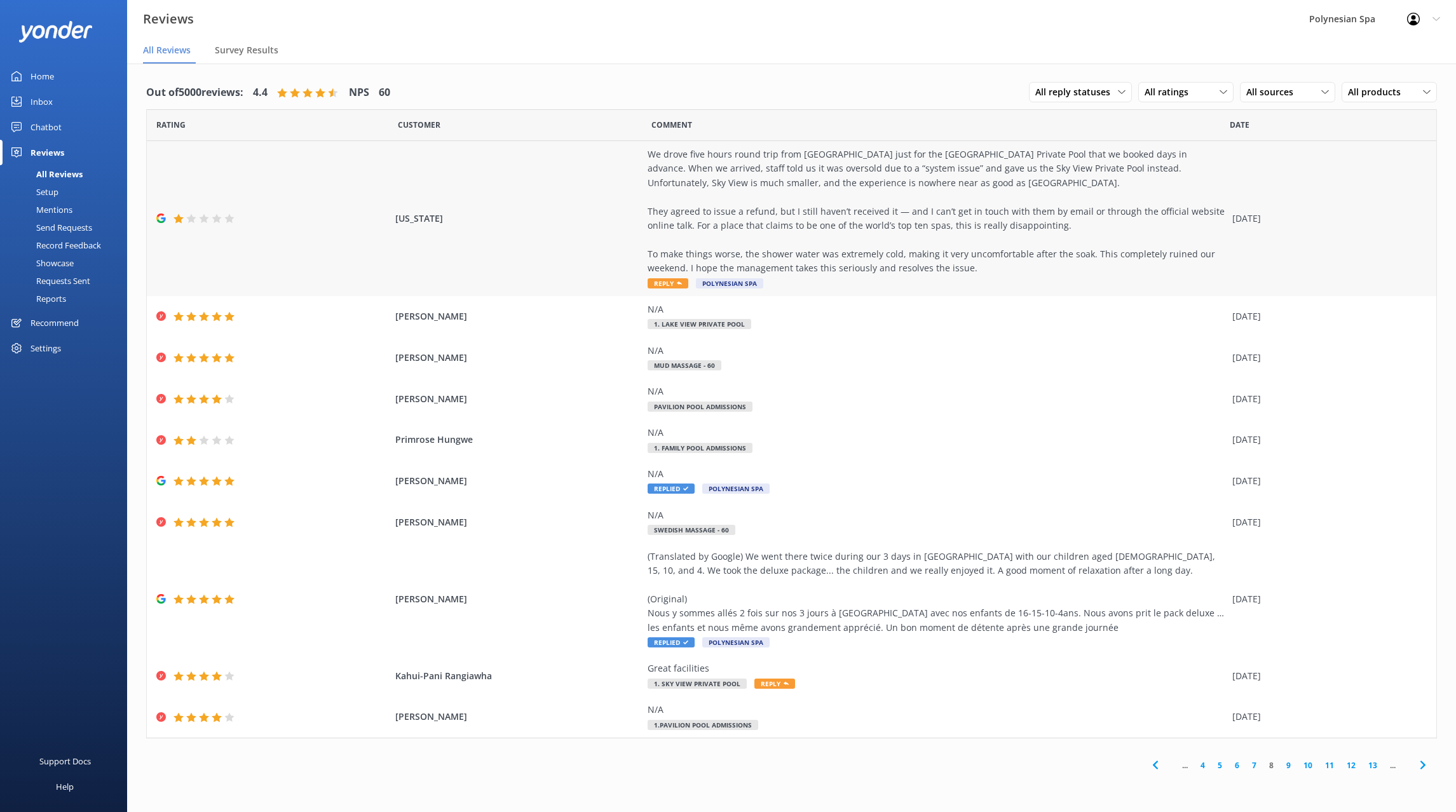
click at [894, 158] on div "We drove five hours round trip from [GEOGRAPHIC_DATA] just for the [GEOGRAPHIC_…" at bounding box center [936, 212] width 579 height 128
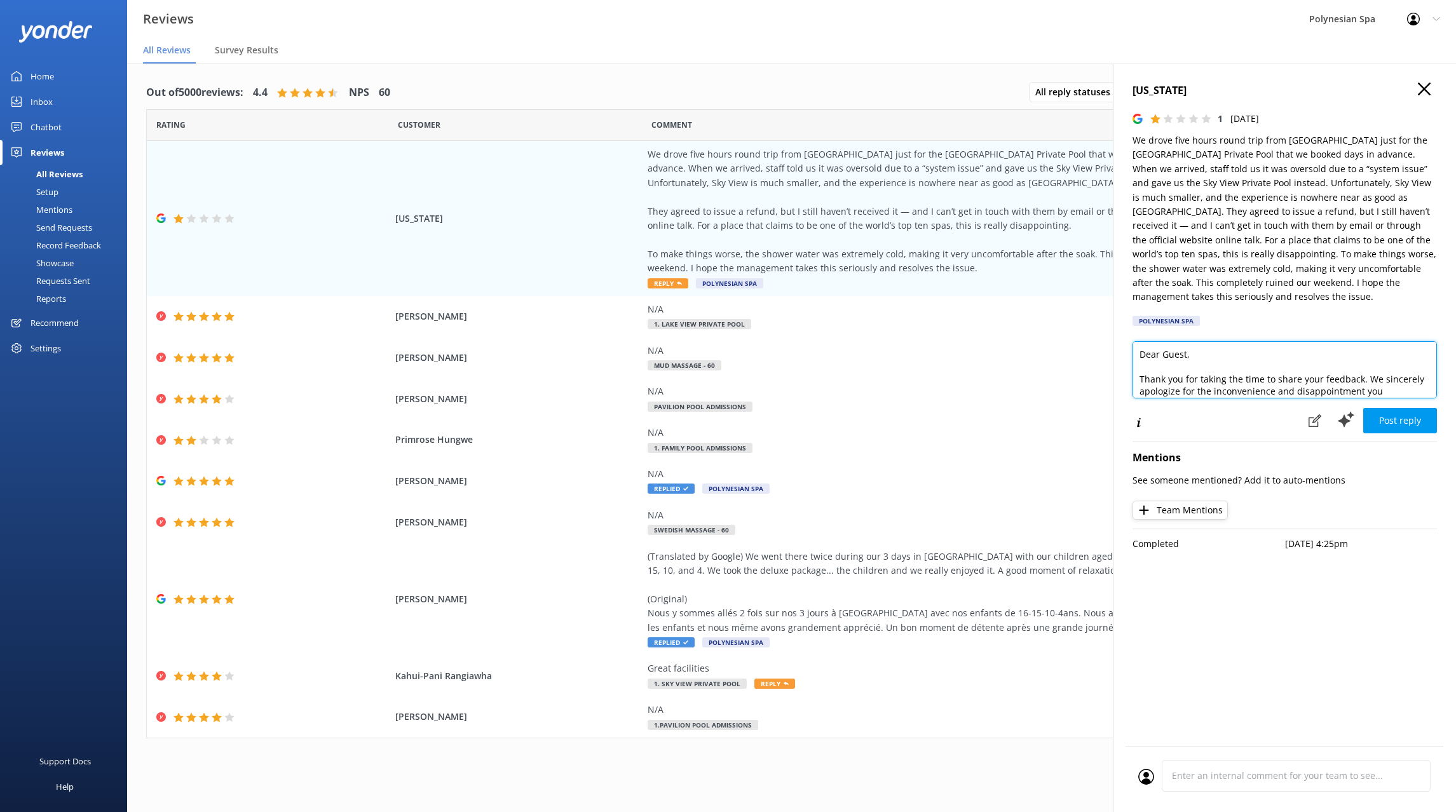
click at [1270, 359] on textarea "Dear Guest, Thank you for taking the time to share your feedback. We sincerely …" at bounding box center [1285, 369] width 305 height 57
paste textarea "Washington, thank you for taking the time to share your feedback. We are truly …"
type textarea "Dear Washington, thank you for taking the time to share your feedback. We are t…"
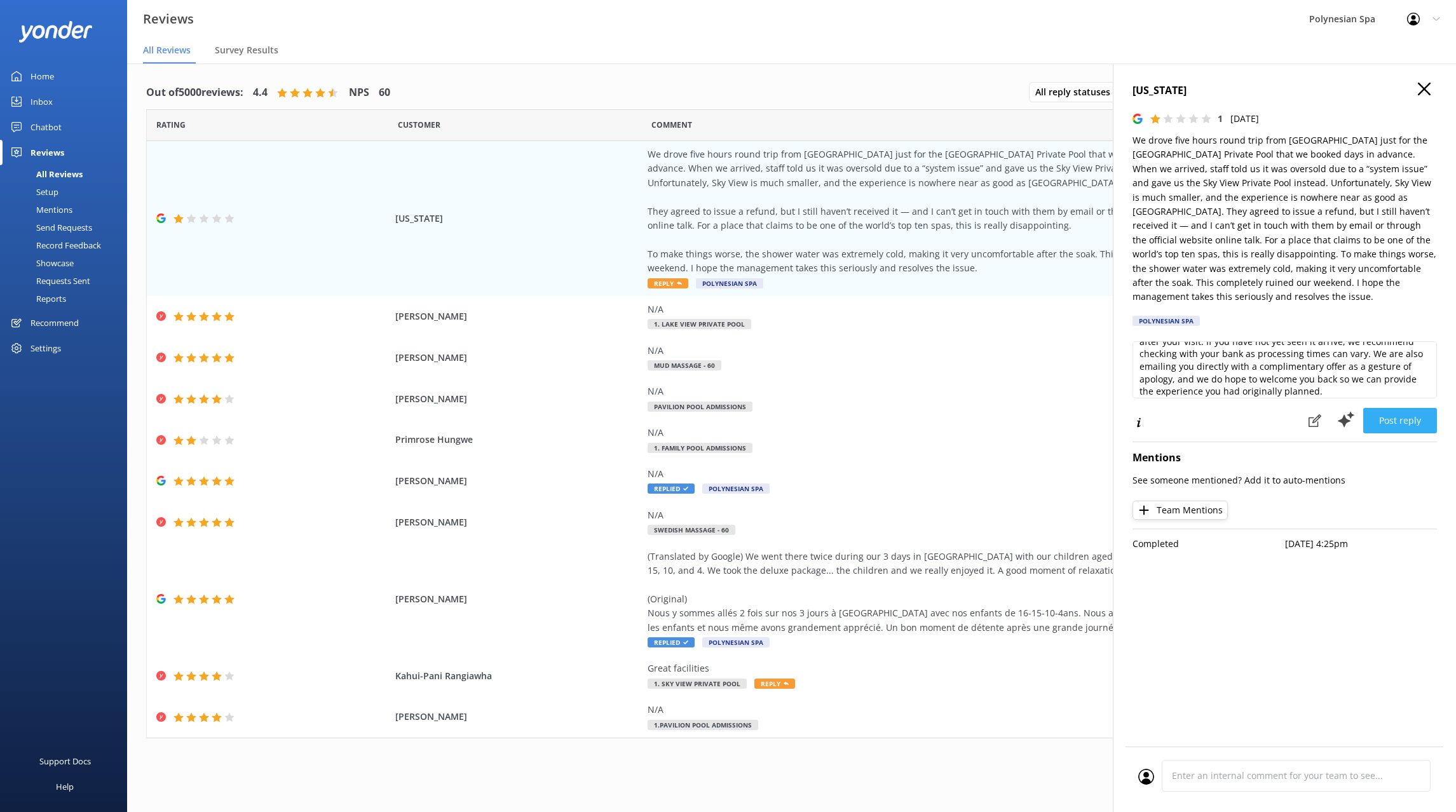
click at [1392, 408] on button "Post reply" at bounding box center [1400, 421] width 74 height 25
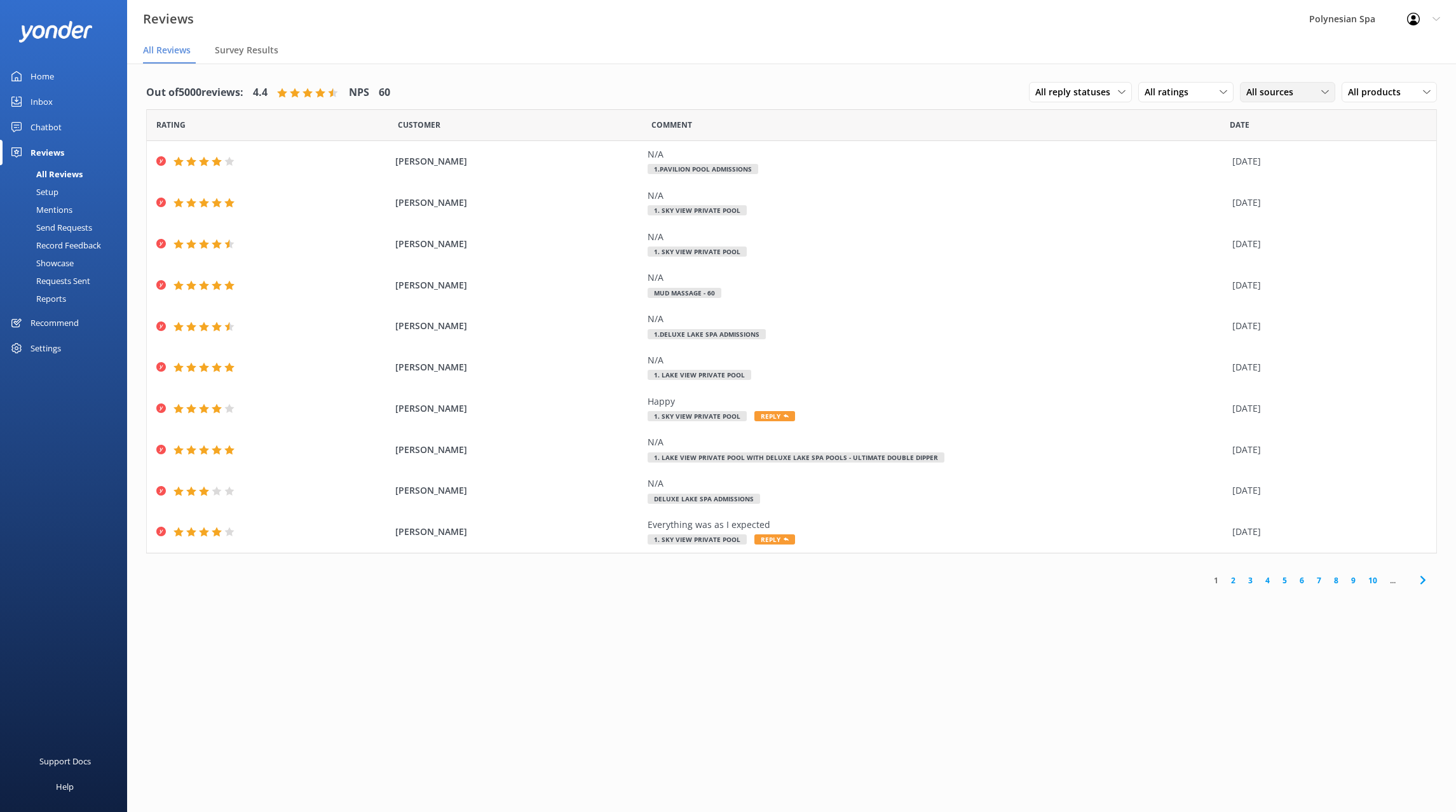
click at [1249, 97] on span "All sources" at bounding box center [1273, 92] width 55 height 14
click at [1301, 275] on div "Google reviews" at bounding box center [1296, 272] width 75 height 13
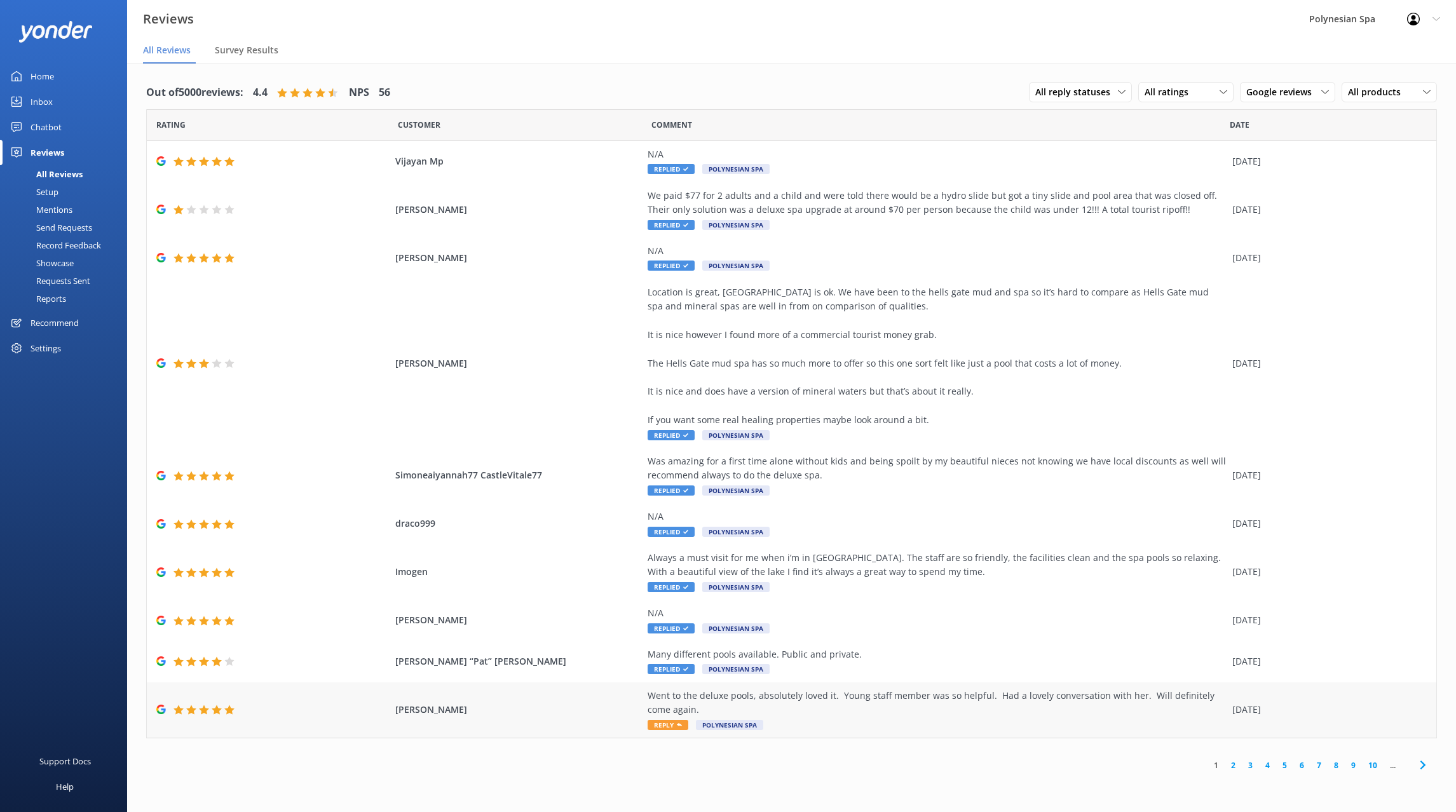
click at [851, 705] on div "Went to the deluxe pools, absolutely loved it. Young staff member was so helpfu…" at bounding box center [936, 703] width 579 height 29
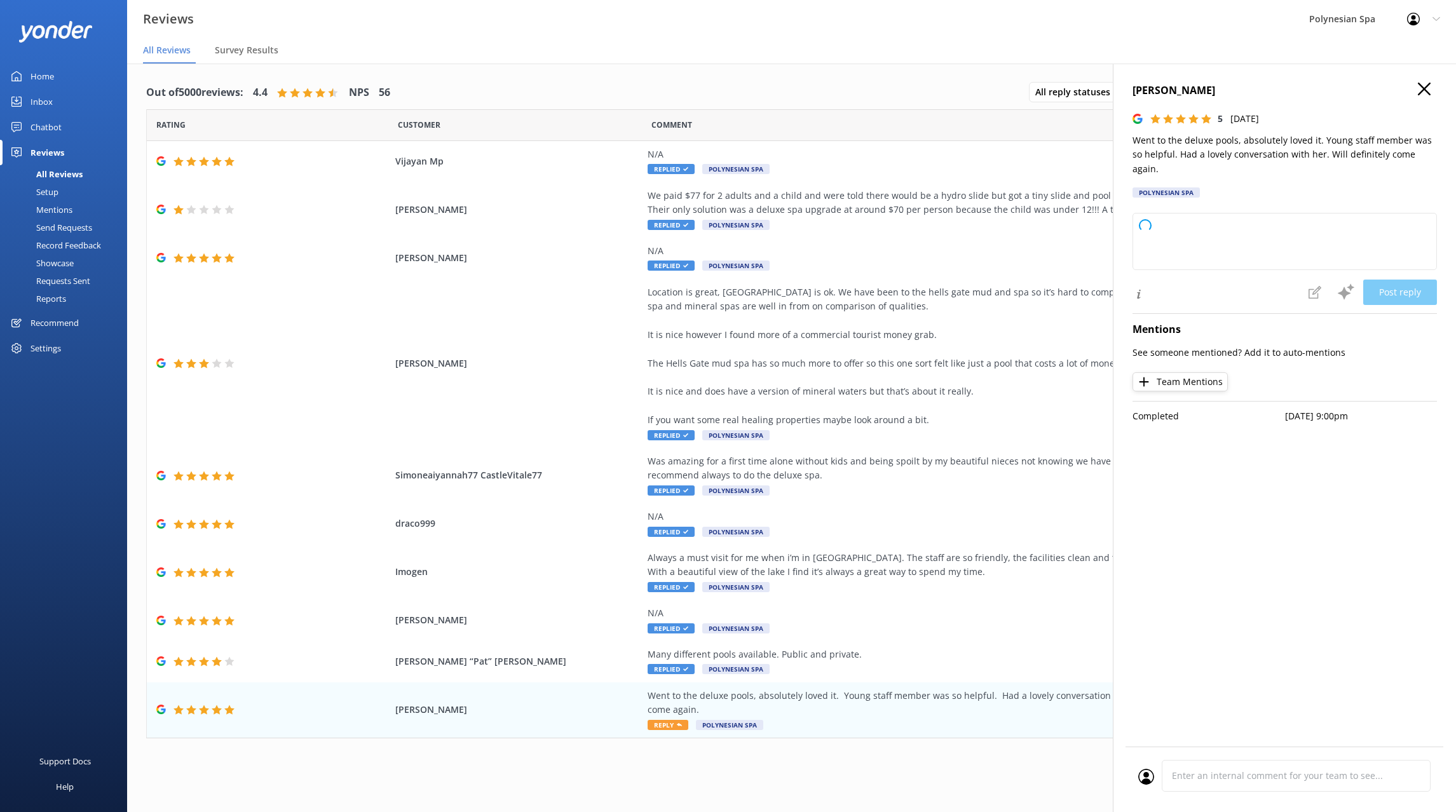
type textarea "Thank you so much for your wonderful review! We're delighted you enjoyed the de…"
click at [1293, 139] on p "Went to the deluxe pools, absolutely loved it. Young staff member was so helpfu…" at bounding box center [1285, 155] width 305 height 43
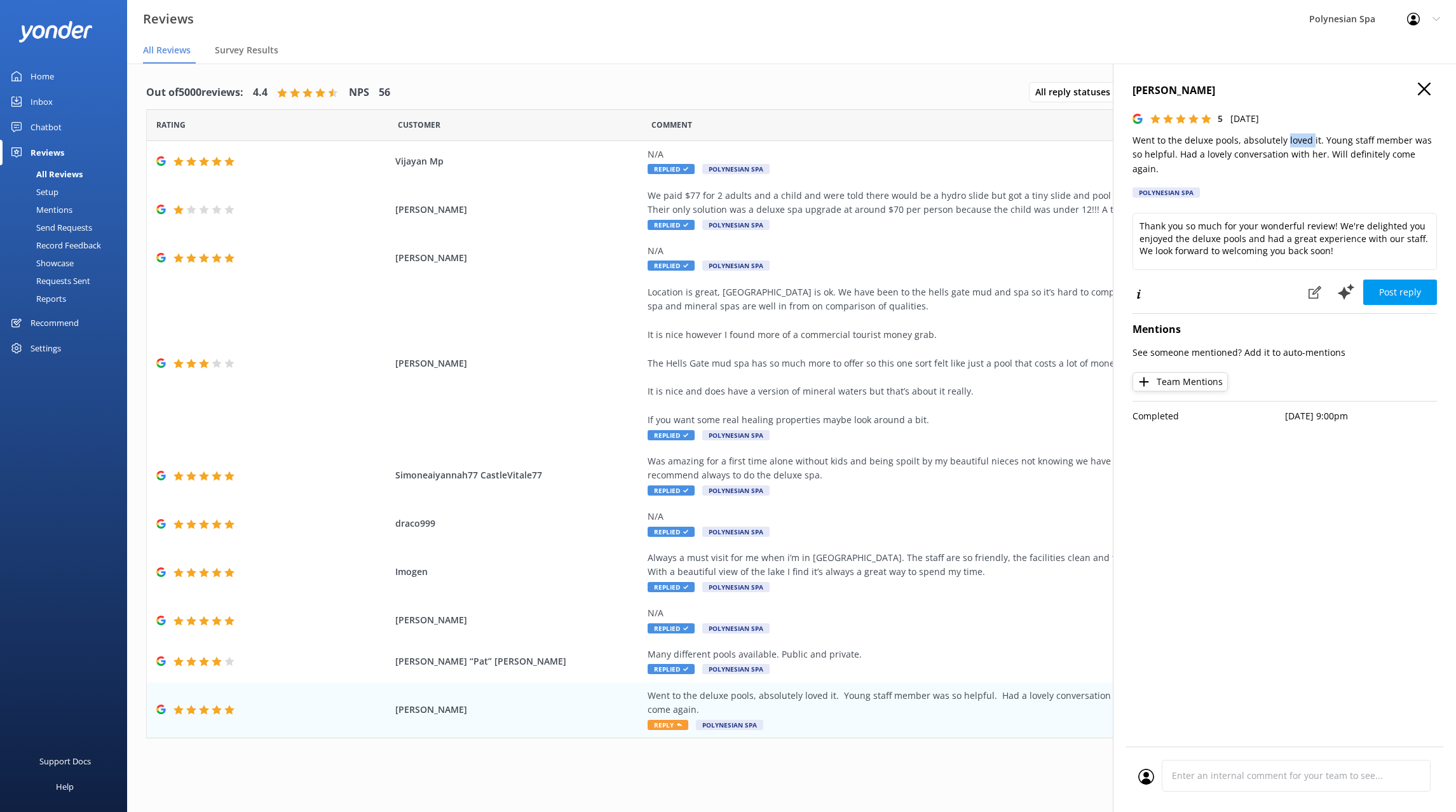
click at [1293, 139] on p "Went to the deluxe pools, absolutely loved it. Young staff member was so helpfu…" at bounding box center [1285, 155] width 305 height 43
click at [1285, 493] on div "[PERSON_NAME] 5 [DATE] Went to the deluxe pools, absolutely loved it. Young sta…" at bounding box center [1284, 469] width 343 height 812
click at [1426, 87] on use at bounding box center [1424, 88] width 13 height 13
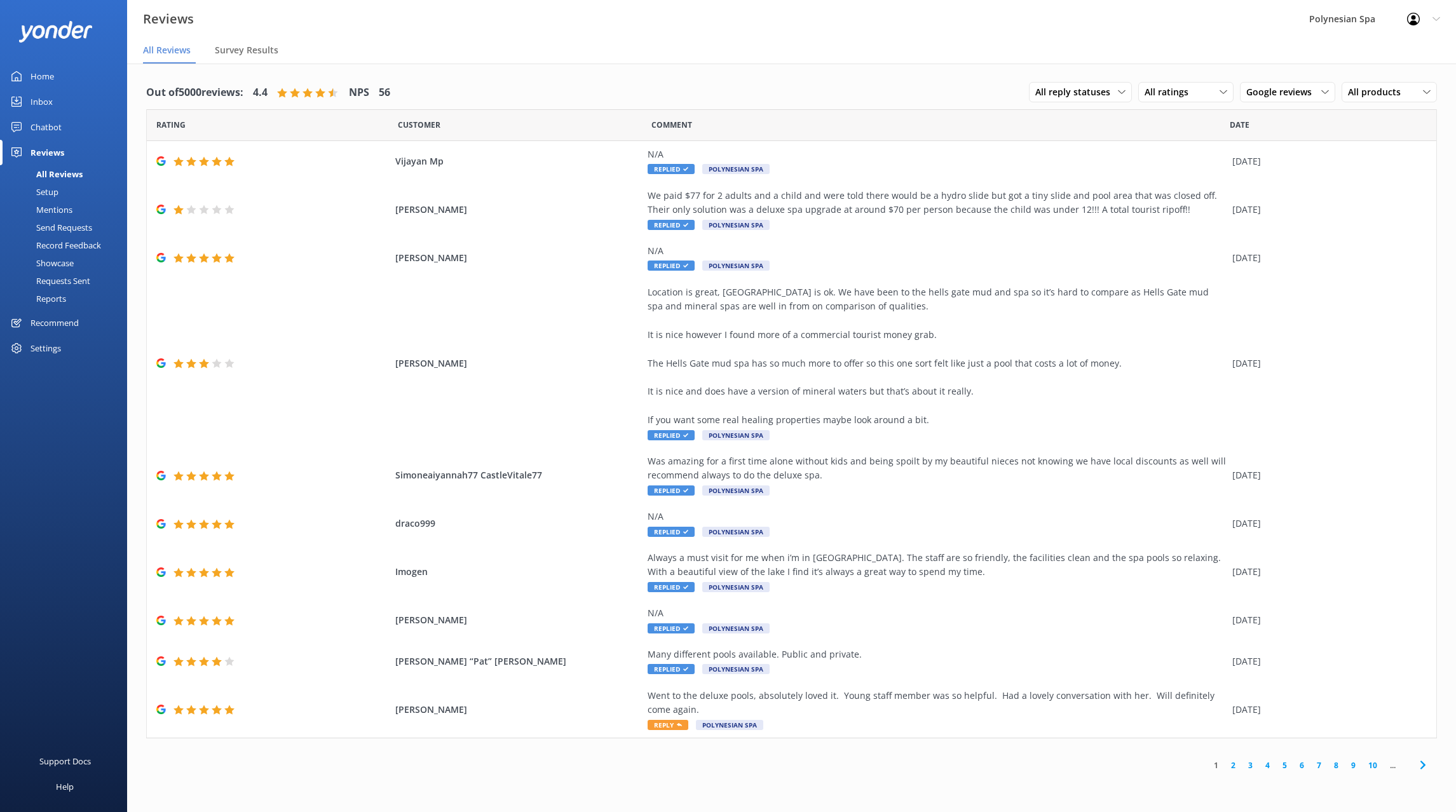
click at [1234, 762] on link "2" at bounding box center [1233, 765] width 17 height 12
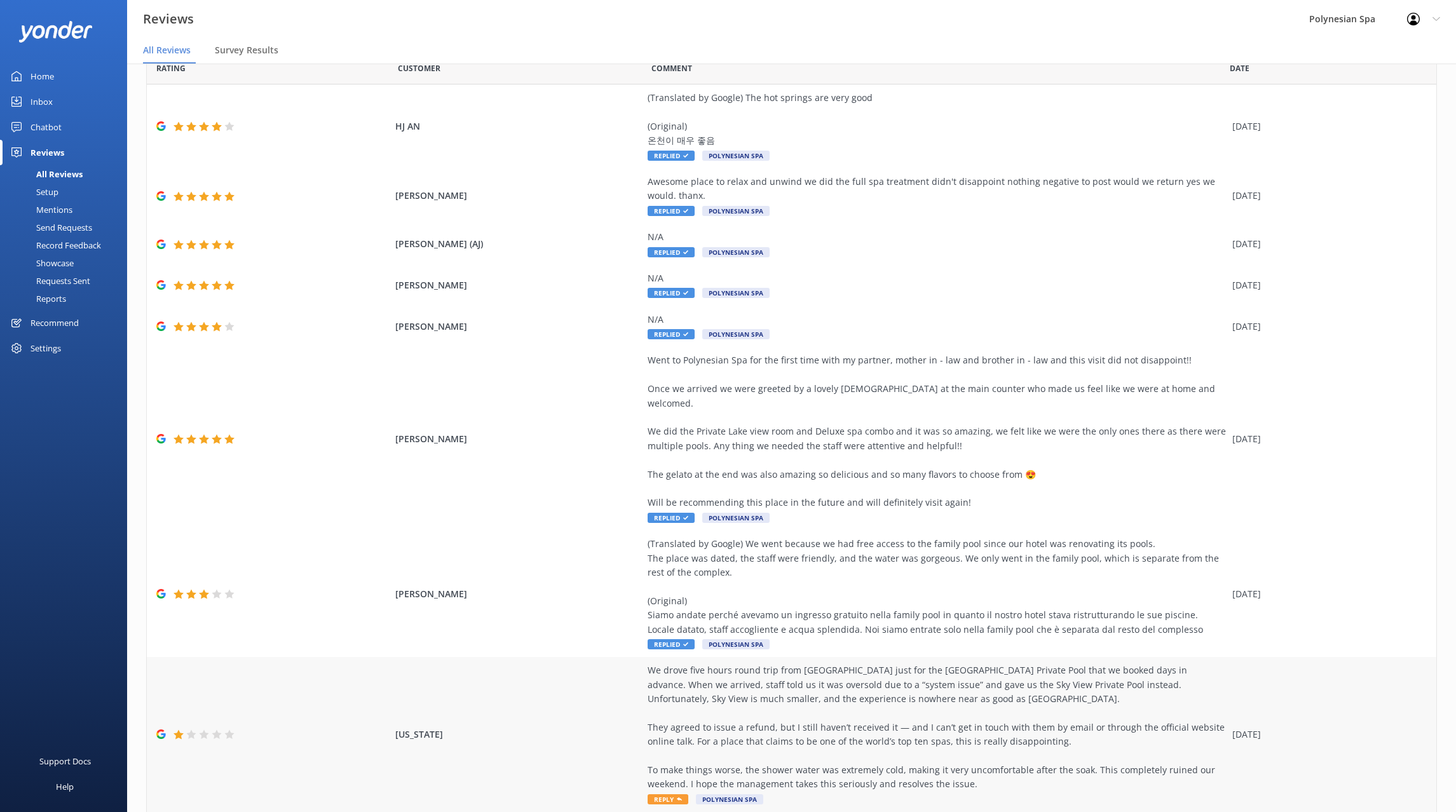
scroll to position [84, 0]
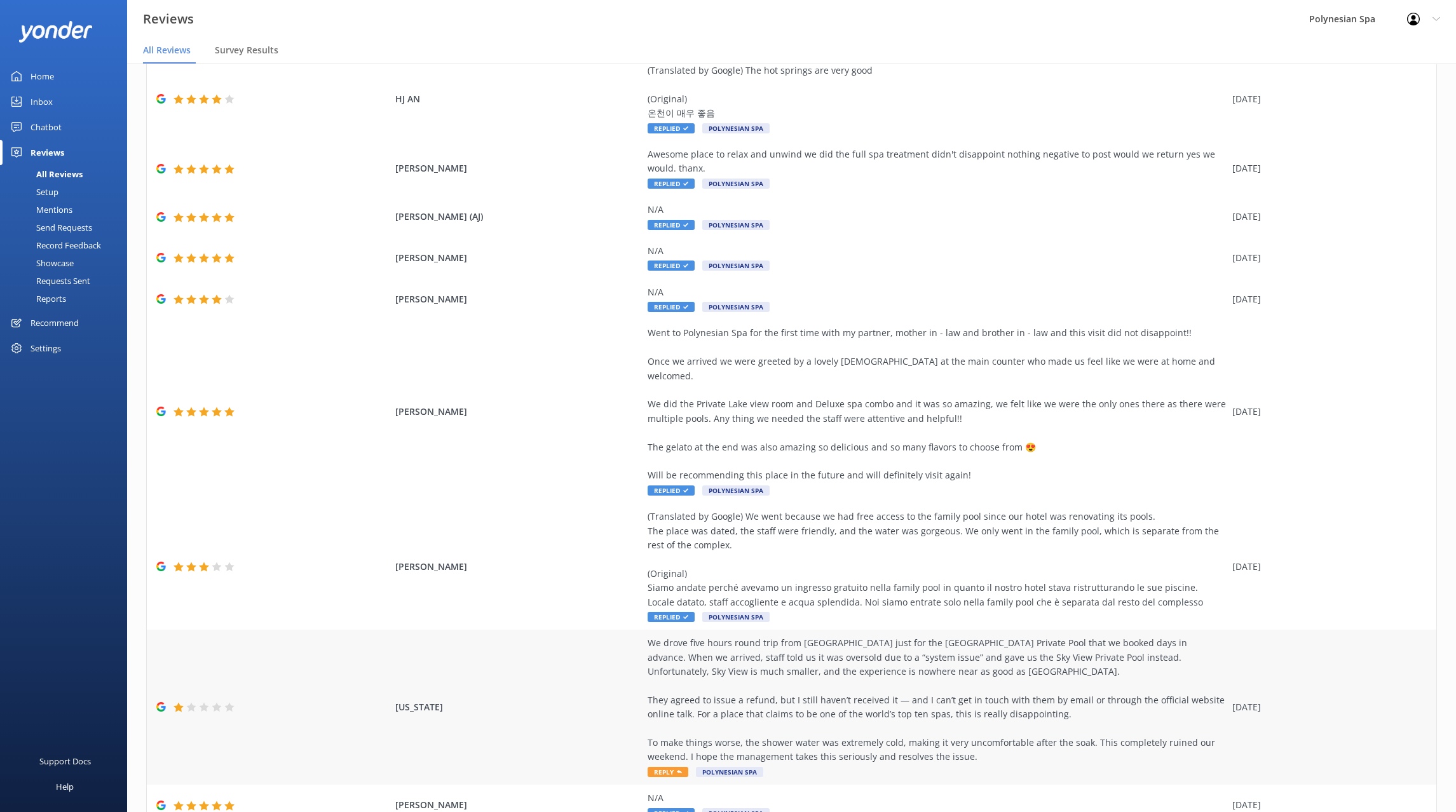
click at [940, 729] on div "We drove five hours round trip from [GEOGRAPHIC_DATA] just for the [GEOGRAPHIC_…" at bounding box center [936, 700] width 579 height 128
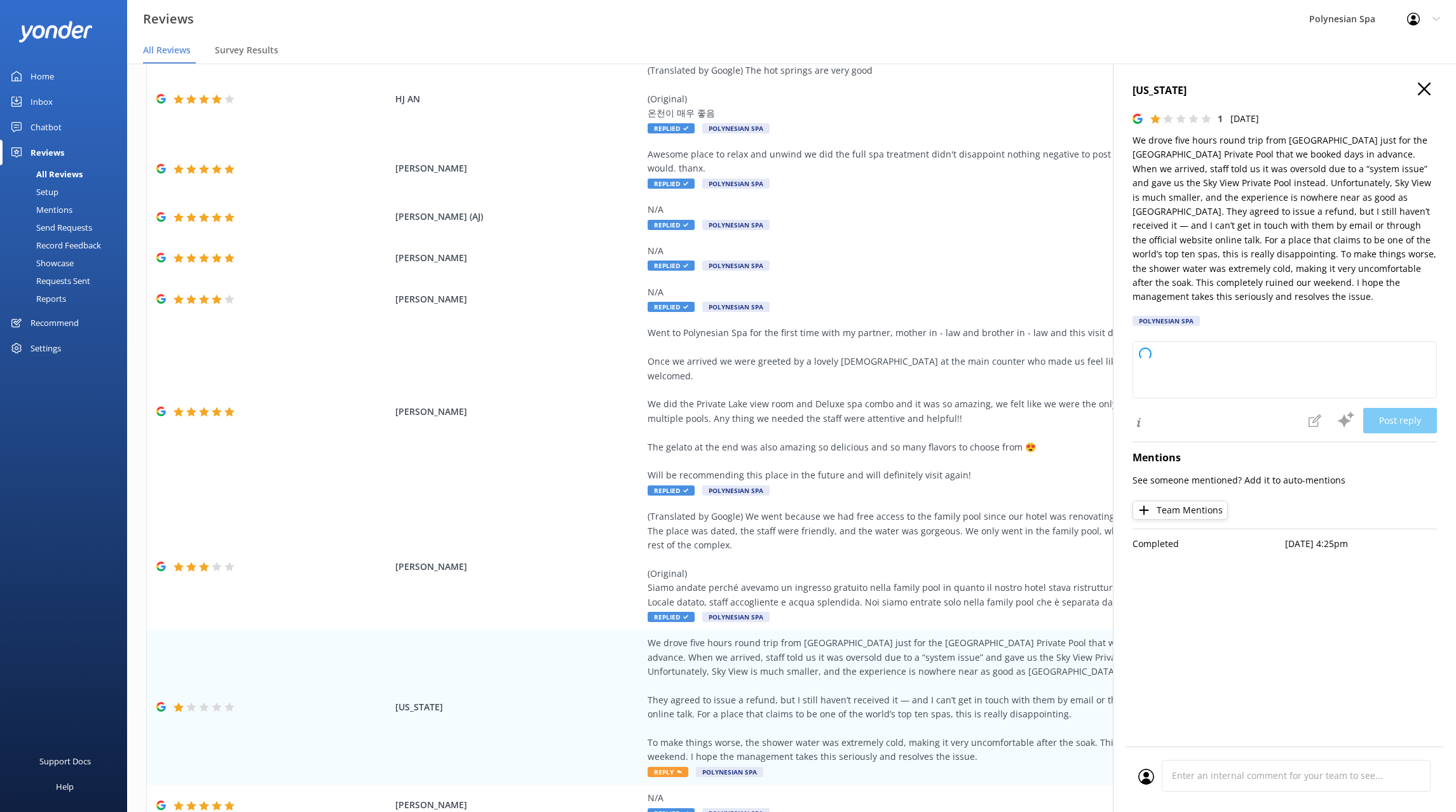
type textarea "Thank you for sharing your feedback, and we sincerely apologize for the disappo…"
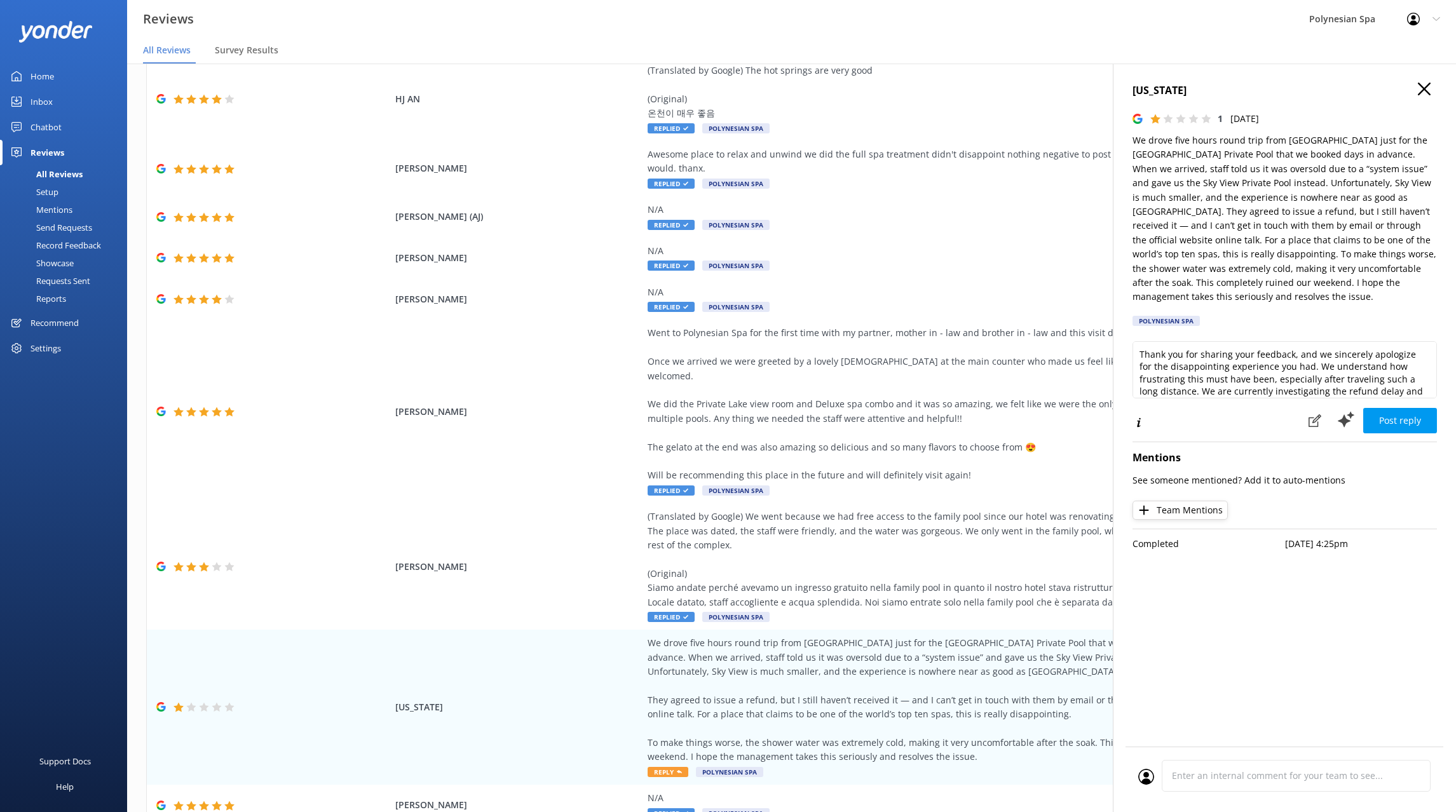
click at [1422, 87] on use at bounding box center [1424, 88] width 13 height 13
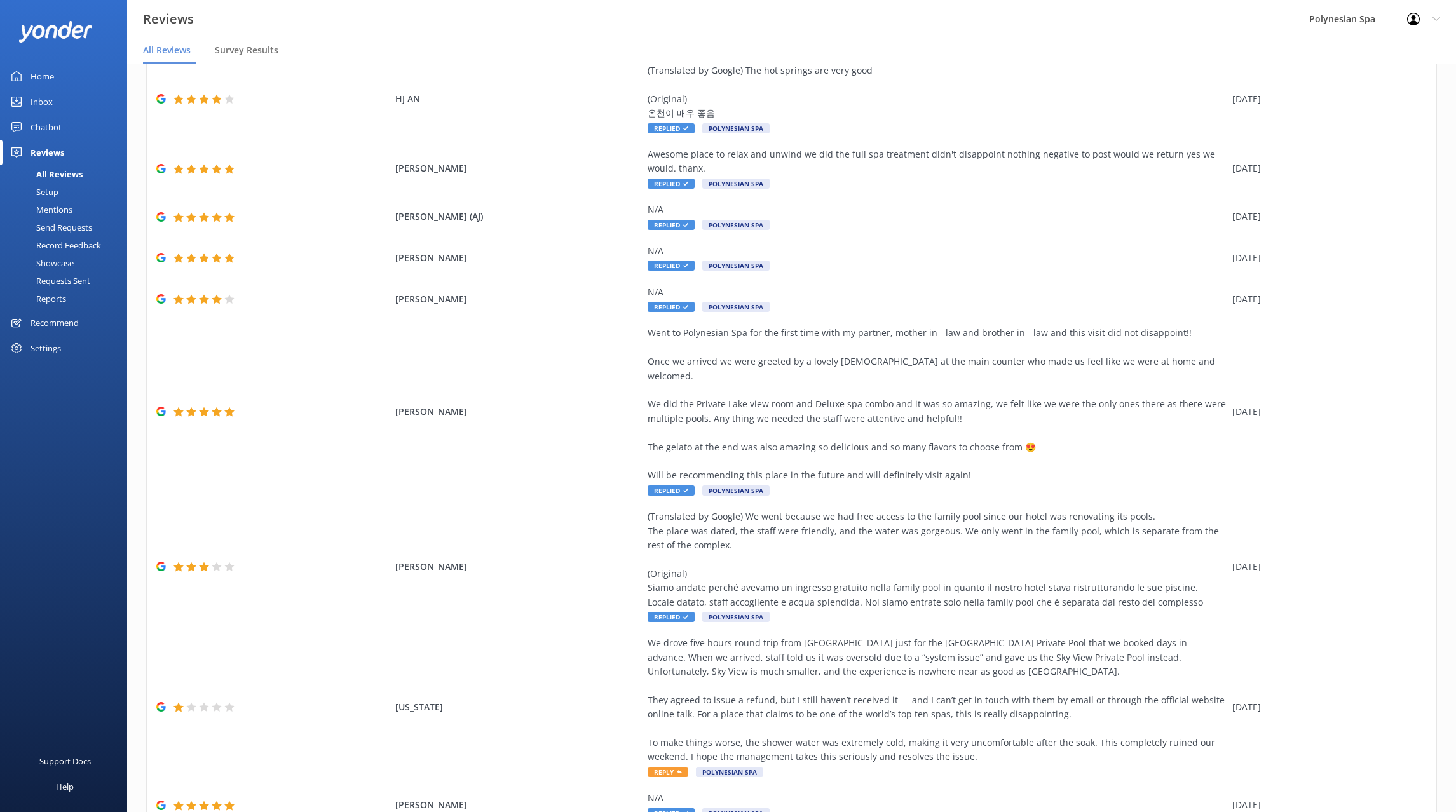
click at [51, 80] on div "Home" at bounding box center [42, 76] width 24 height 25
